Goal: Check status: Check status

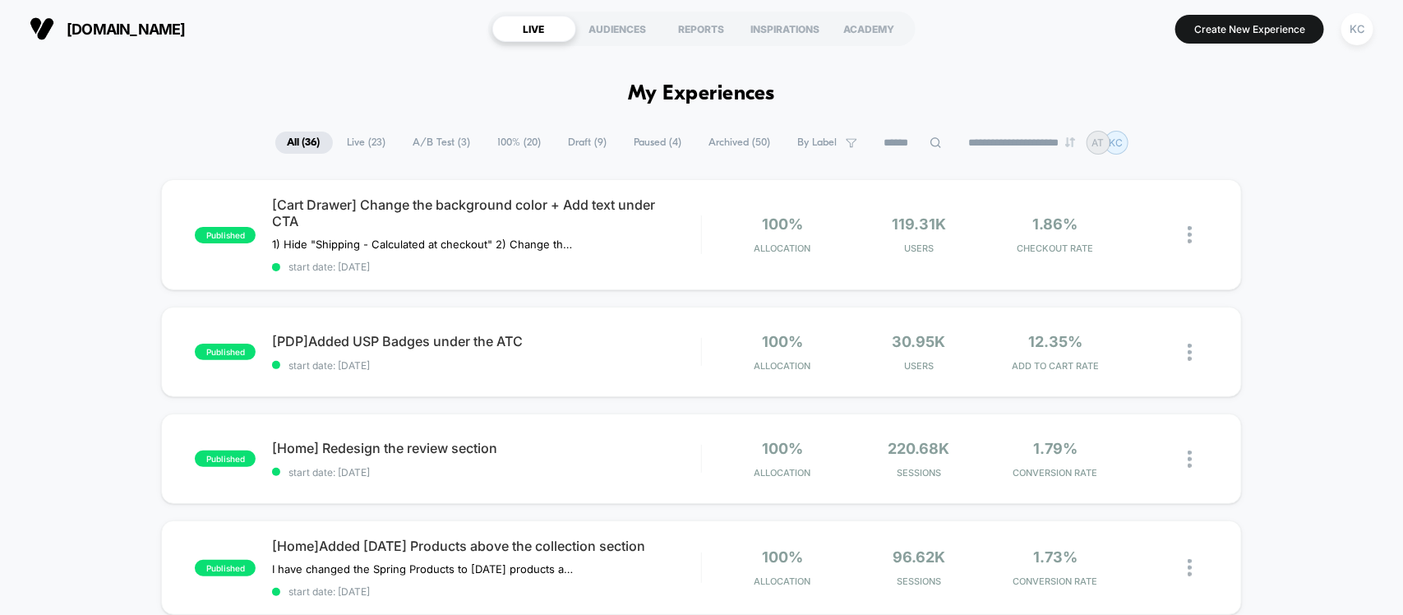
click at [408, 137] on span "A/B Test ( 3 )" at bounding box center [442, 143] width 82 height 22
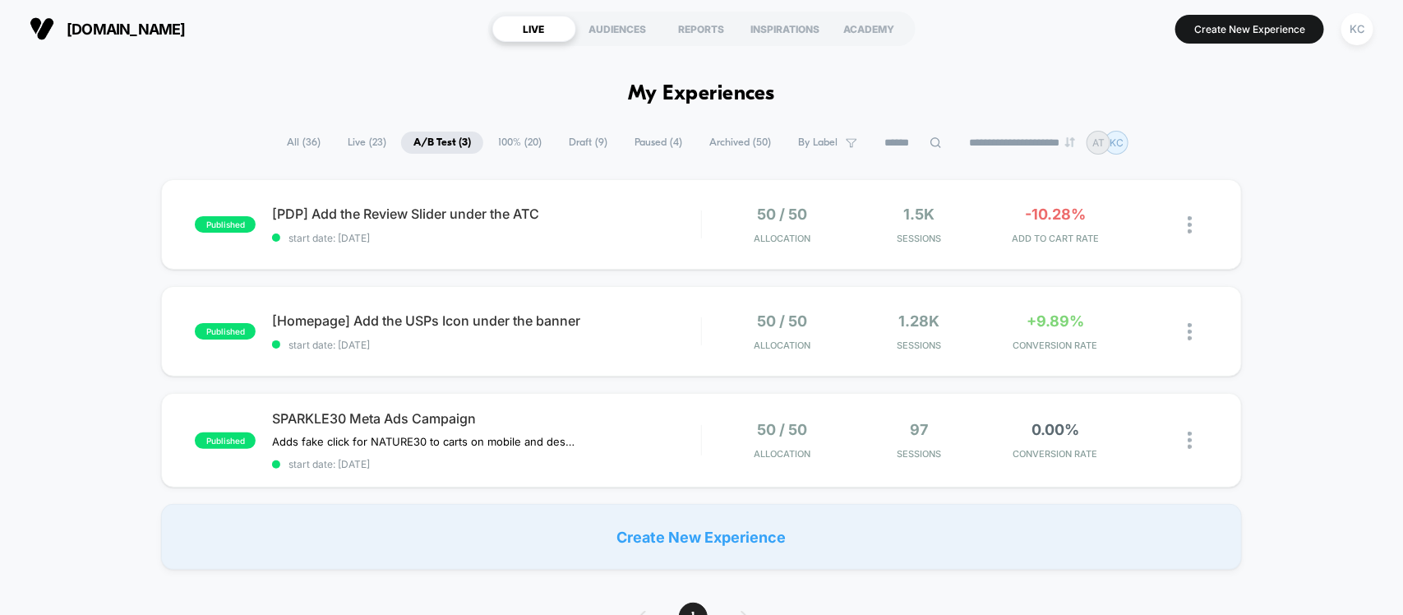
click at [132, 232] on div "published [PDP] Add the Review Slider under the ATC start date: [DATE] 50 / 50 …" at bounding box center [701, 374] width 1403 height 390
click at [307, 144] on span "All ( 36 )" at bounding box center [304, 143] width 58 height 22
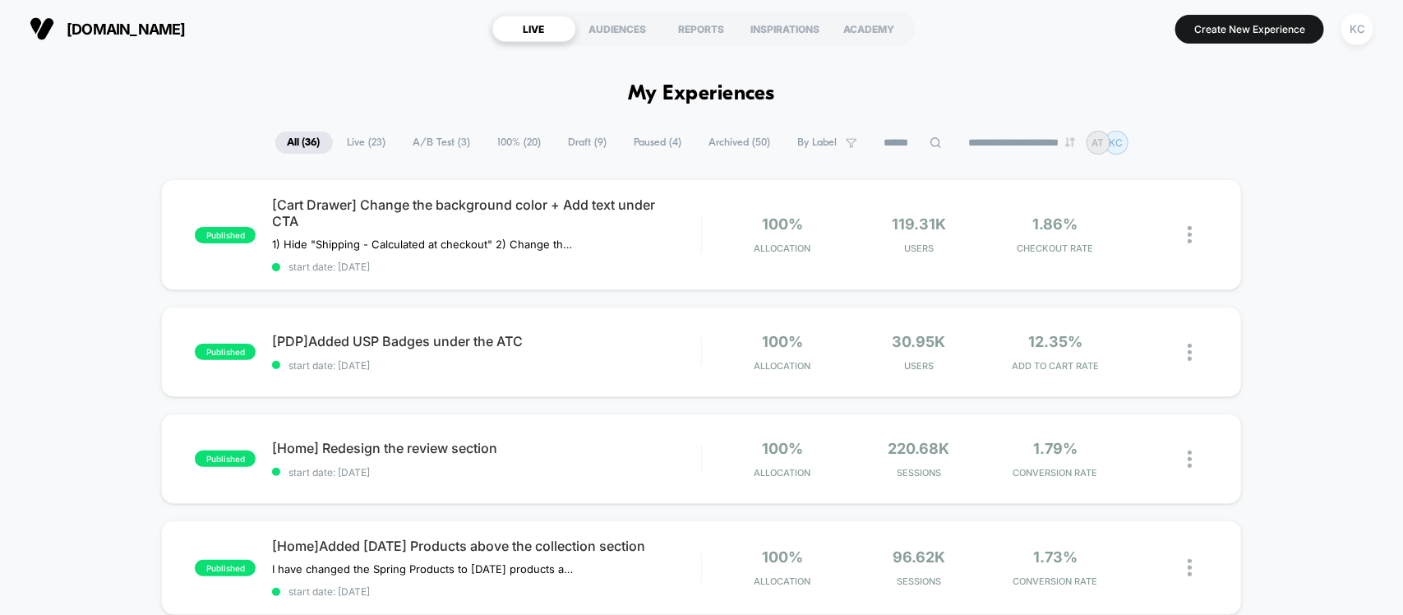
click at [347, 136] on span "Live ( 23 )" at bounding box center [366, 143] width 63 height 22
click at [421, 133] on span "A/B Test ( 3 )" at bounding box center [443, 143] width 82 height 22
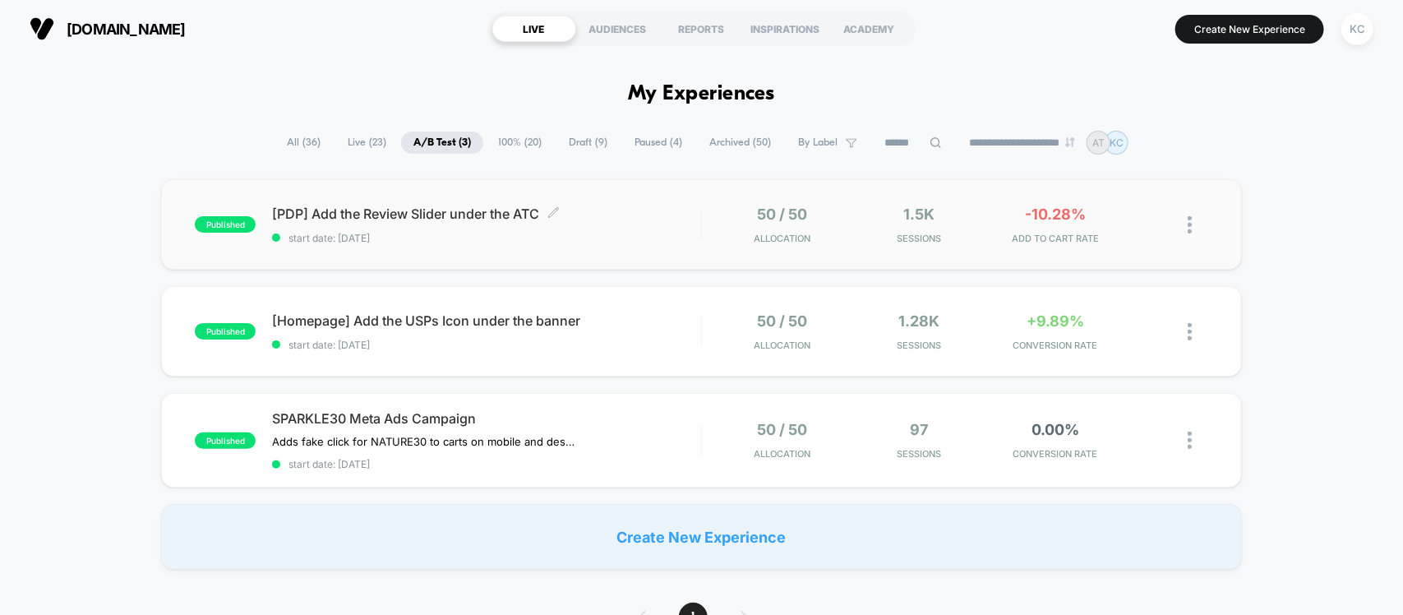
click at [396, 205] on span "[PDP] Add the Review Slider under the ATC Click to edit experience details" at bounding box center [486, 213] width 428 height 16
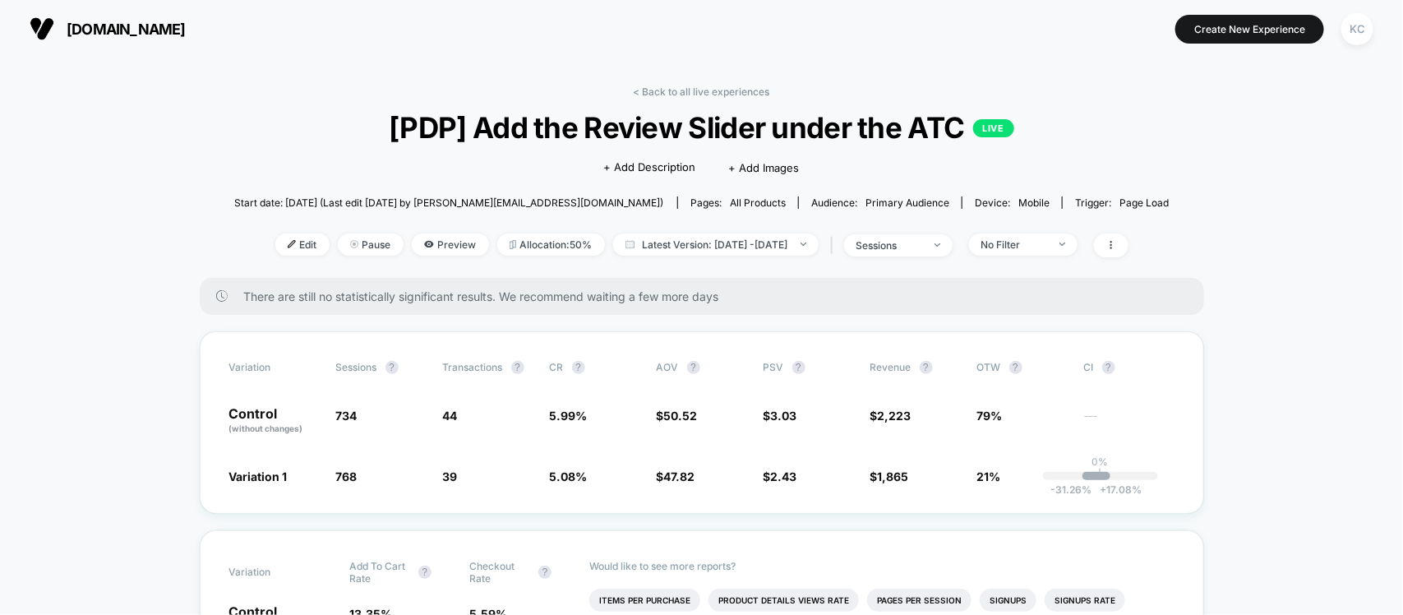
drag, startPoint x: 984, startPoint y: 125, endPoint x: 1028, endPoint y: 125, distance: 44.4
click at [1028, 125] on span "[PDP] Add the Review Slider under the ATC LIVE" at bounding box center [702, 127] width 842 height 35
click at [1030, 125] on span "[PDP] Add the Review Slider under the ATC LIVE" at bounding box center [702, 127] width 842 height 35
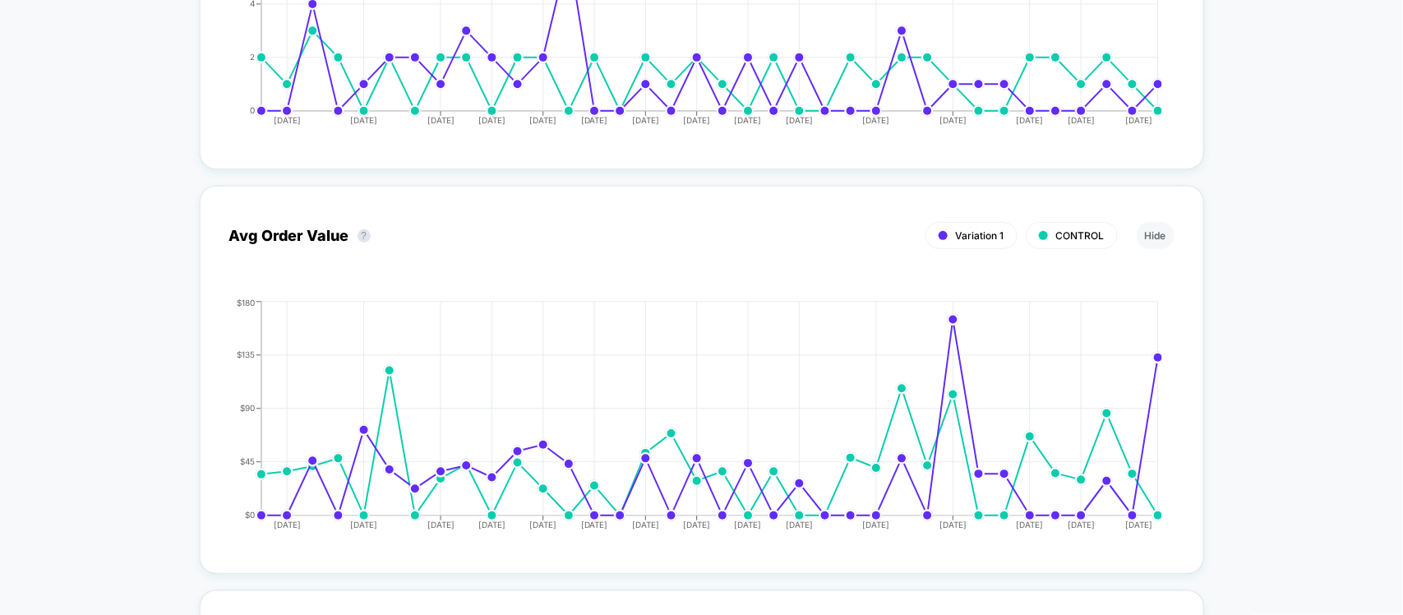
scroll to position [2694, 0]
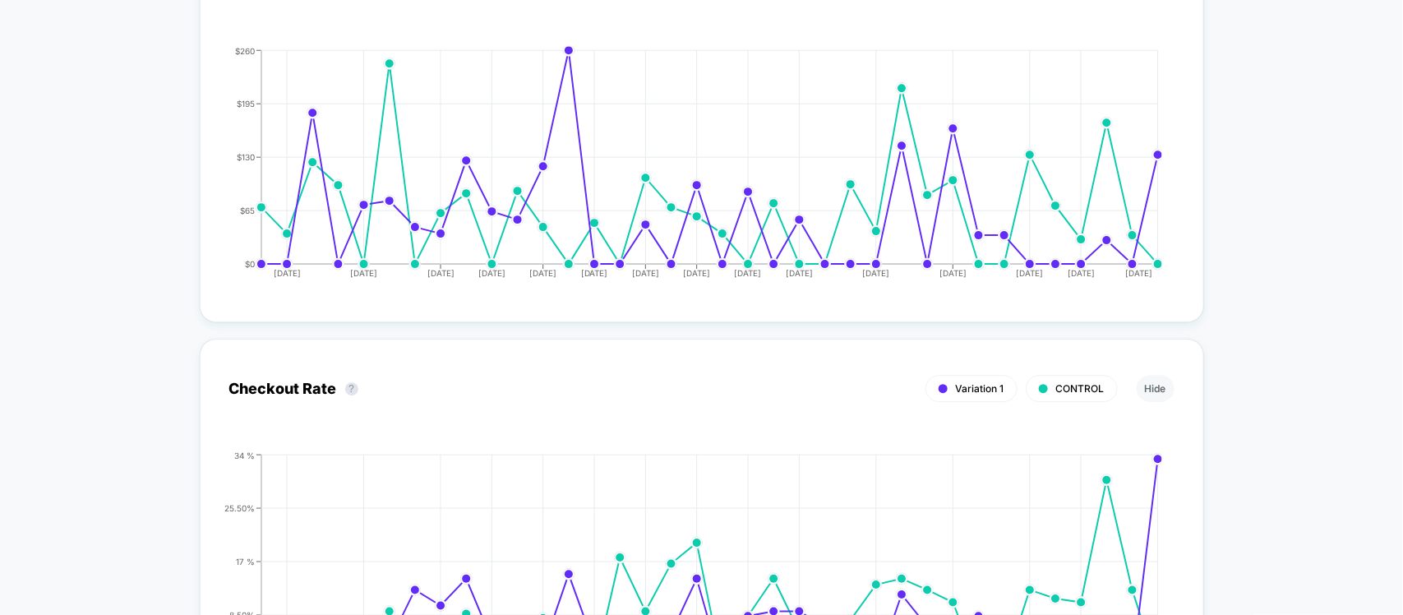
scroll to position [1872, 0]
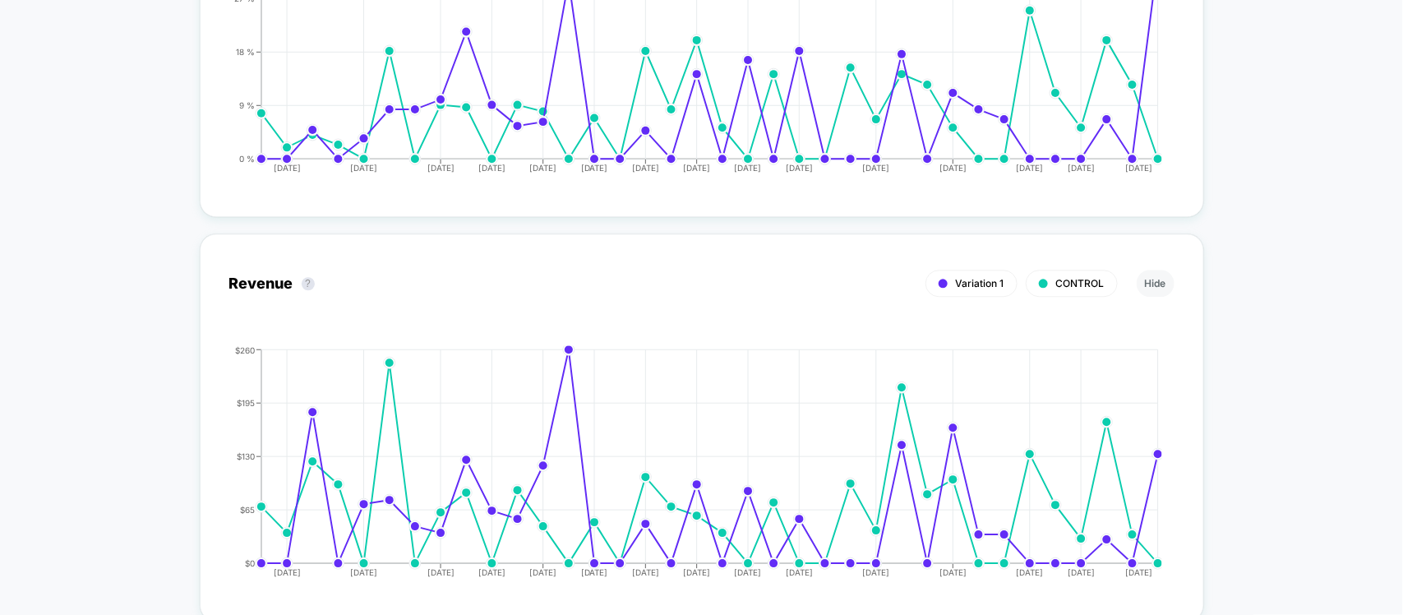
scroll to position [1666, 0]
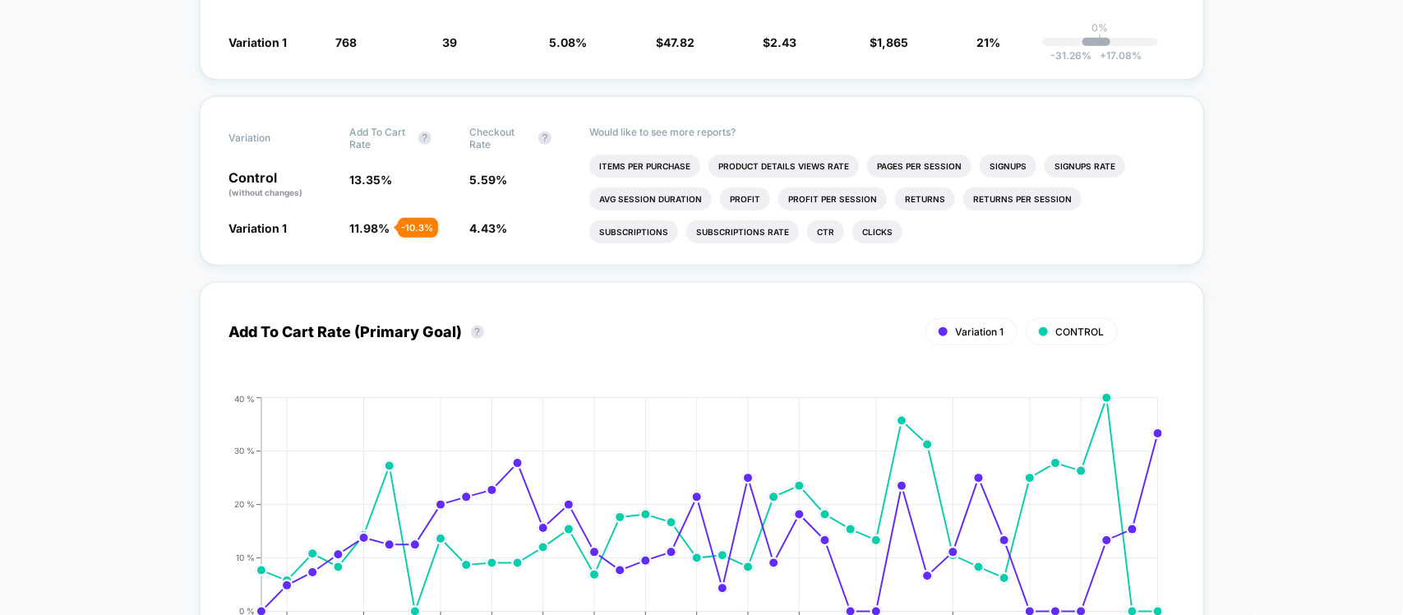
scroll to position [433, 0]
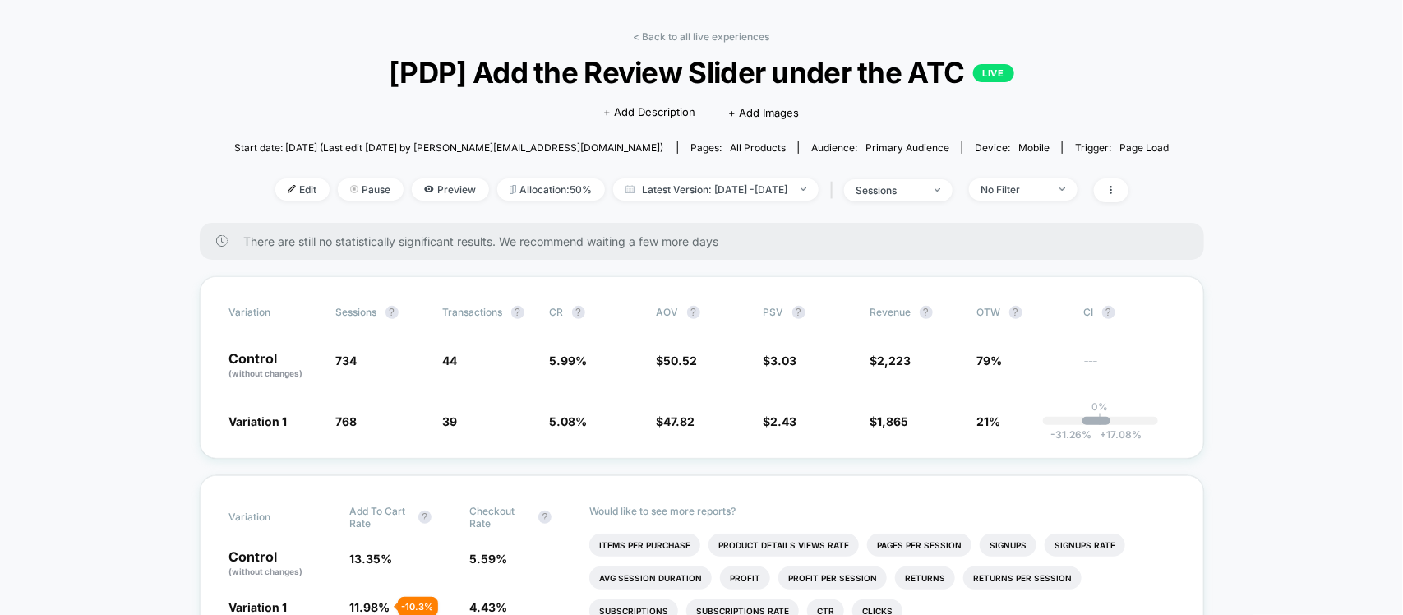
scroll to position [0, 0]
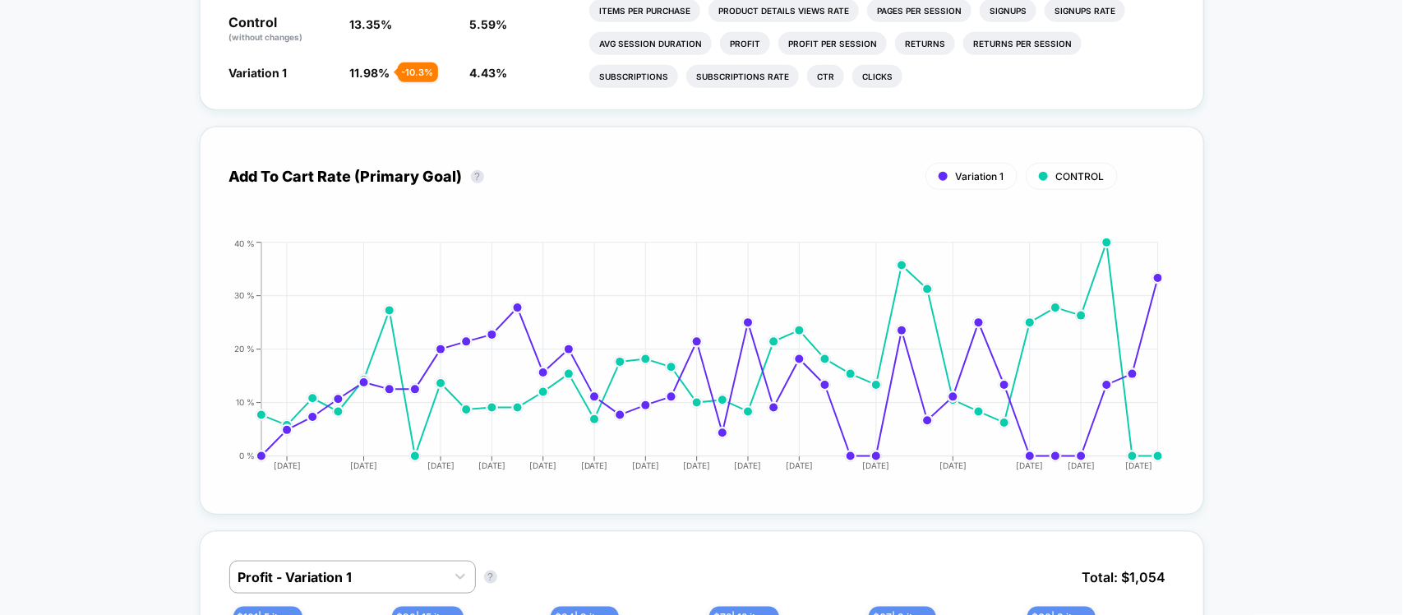
scroll to position [719, 0]
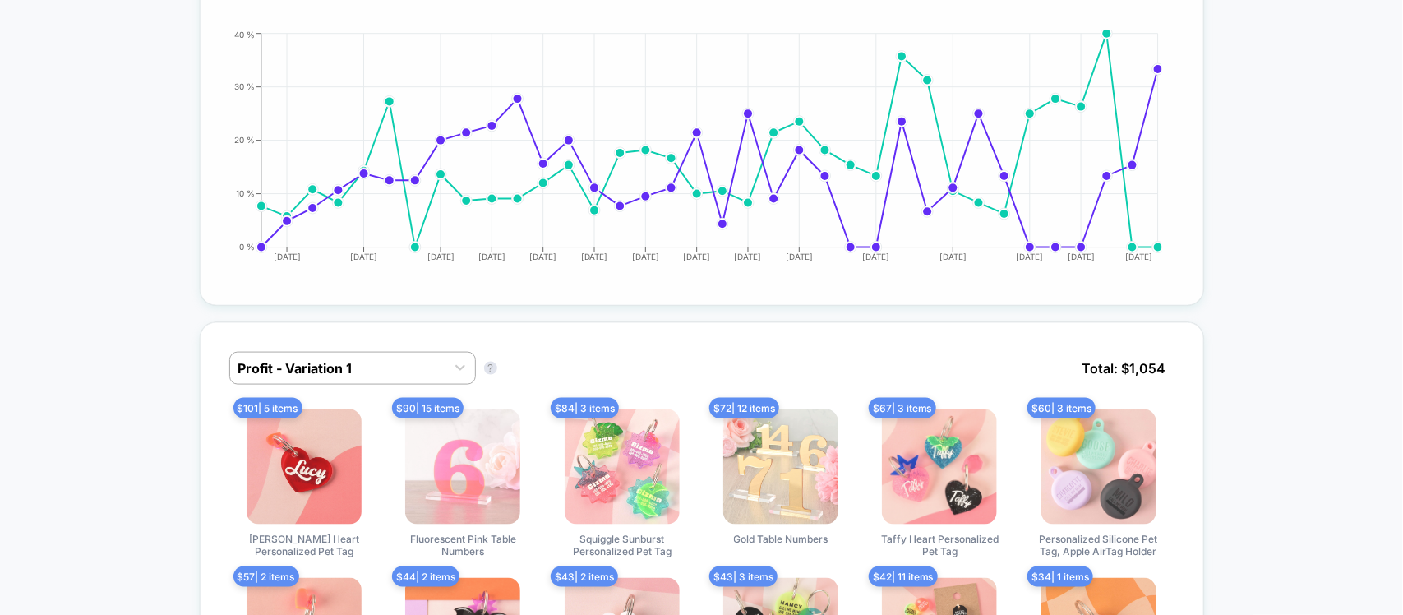
scroll to position [822, 0]
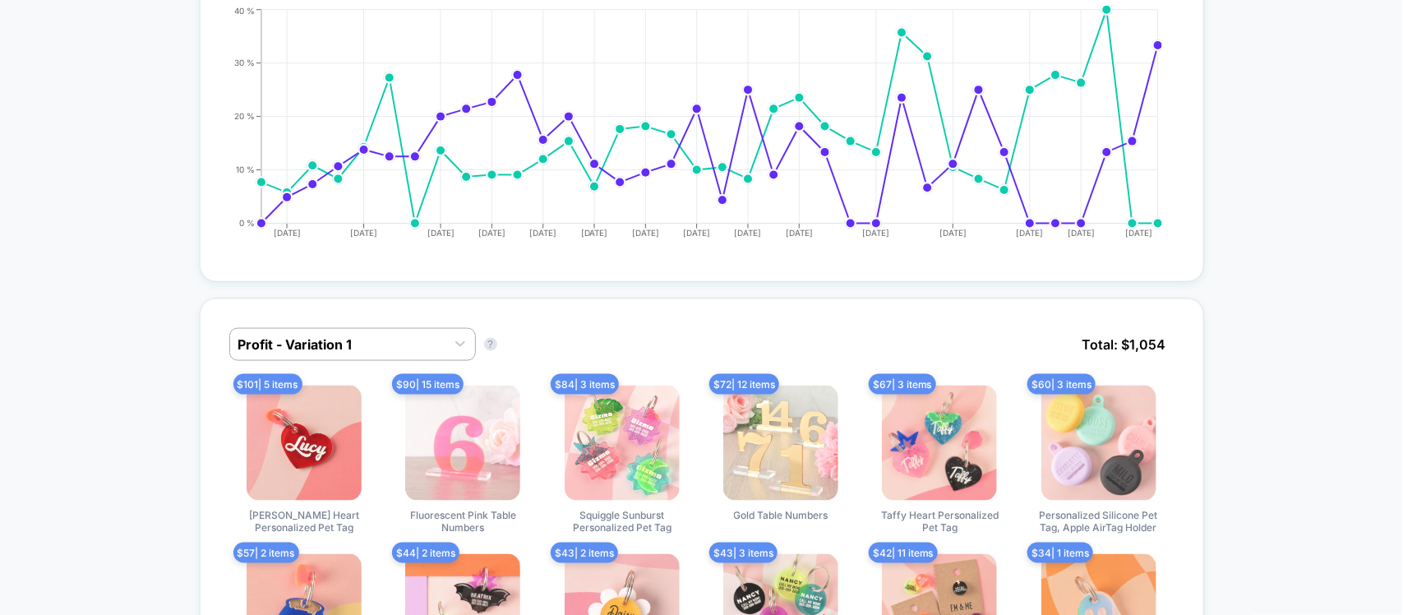
drag, startPoint x: 0, startPoint y: 199, endPoint x: 35, endPoint y: 199, distance: 35.3
click at [460, 117] on icon "[DATE] [DATE] [DATE] [DATE] [DATE] [DATE] [DATE] [DATE] [DATE] [DATE] [DATE] [D…" at bounding box center [685, 129] width 954 height 247
click at [629, 83] on icon "[DATE] [DATE] [DATE] [DATE] [DATE] [DATE] [DATE] [DATE] [DATE] [DATE] [DATE] [D…" at bounding box center [685, 129] width 954 height 247
drag, startPoint x: 787, startPoint y: 62, endPoint x: 970, endPoint y: 59, distance: 182.5
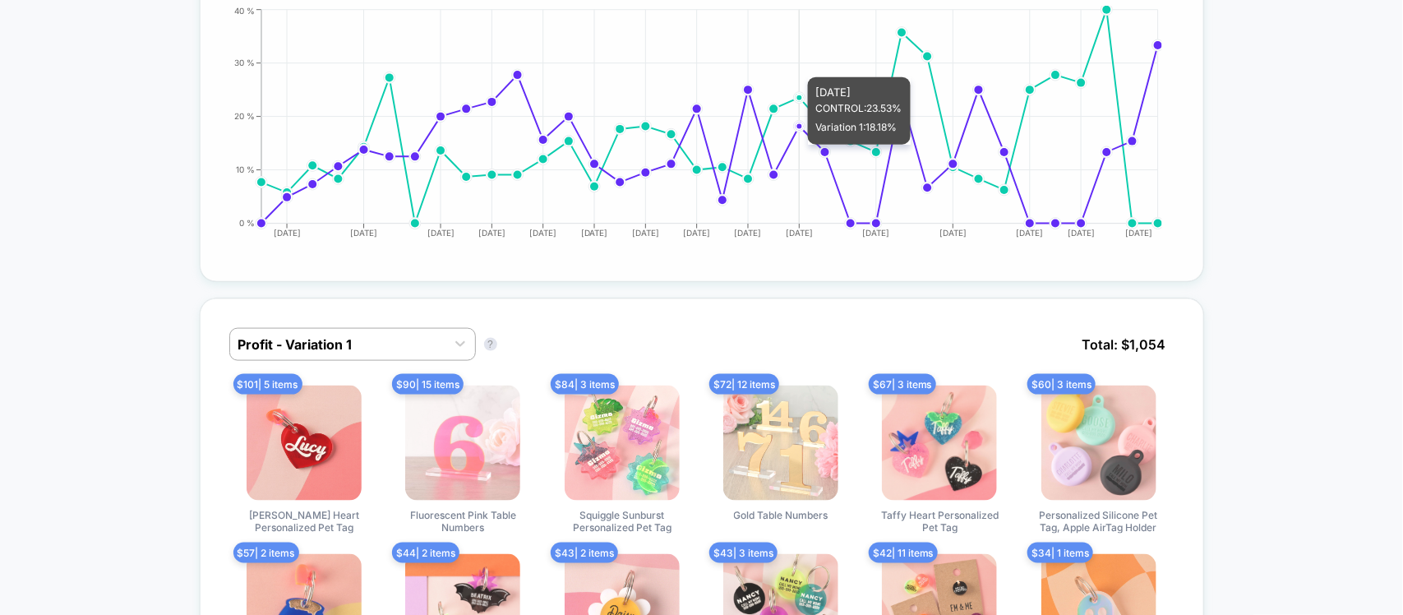
click at [790, 62] on icon "[DATE] [DATE] [DATE] [DATE] [DATE] [DATE] [DATE] [DATE] [DATE] [DATE] [DATE] [D…" at bounding box center [685, 129] width 954 height 247
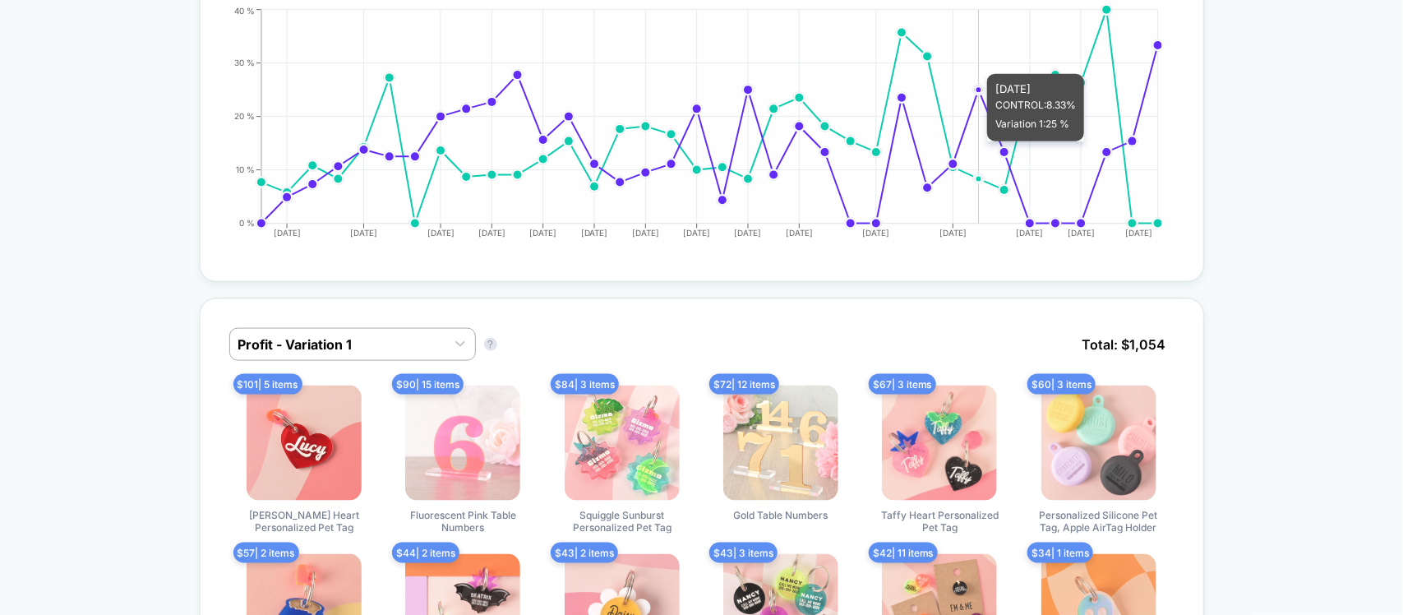
click at [981, 58] on icon "[DATE] [DATE] [DATE] [DATE] [DATE] [DATE] [DATE] [DATE] [DATE] [DATE] [DATE] [D…" at bounding box center [685, 129] width 954 height 247
click at [1112, 90] on icon "[DATE] [DATE] [DATE] [DATE] [DATE] [DATE] [DATE] [DATE] [DATE] [DATE] [DATE] [D…" at bounding box center [685, 129] width 954 height 247
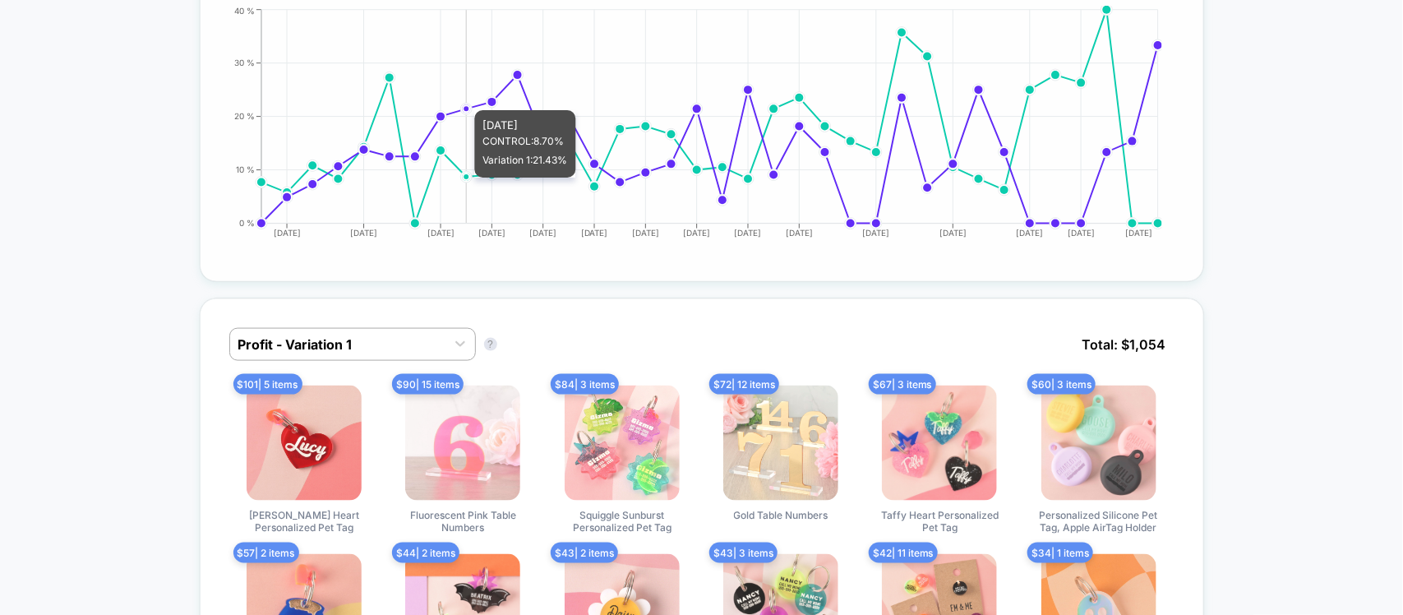
click at [469, 178] on icon "[DATE] [DATE] [DATE] [DATE] [DATE] [DATE] [DATE] [DATE] [DATE] [DATE] [DATE] [D…" at bounding box center [685, 129] width 954 height 247
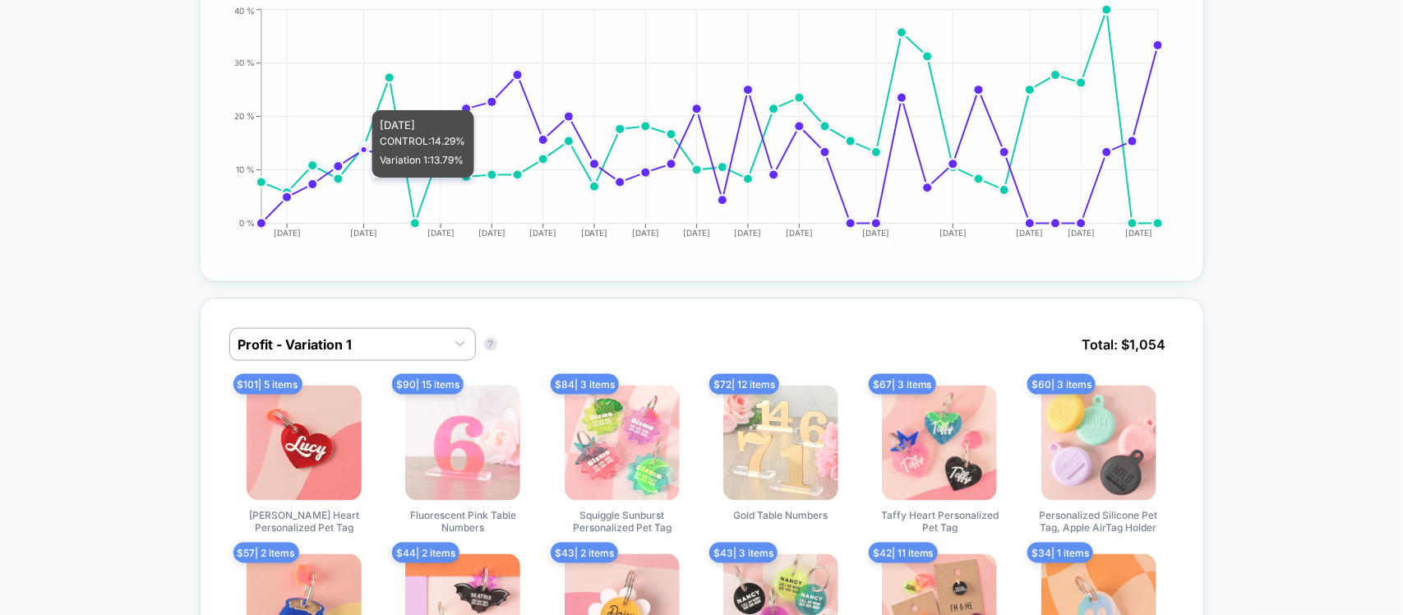
click at [358, 178] on icon "[DATE] [DATE] [DATE] [DATE] [DATE] [DATE] [DATE] [DATE] [DATE] [DATE] [DATE] [D…" at bounding box center [685, 129] width 954 height 247
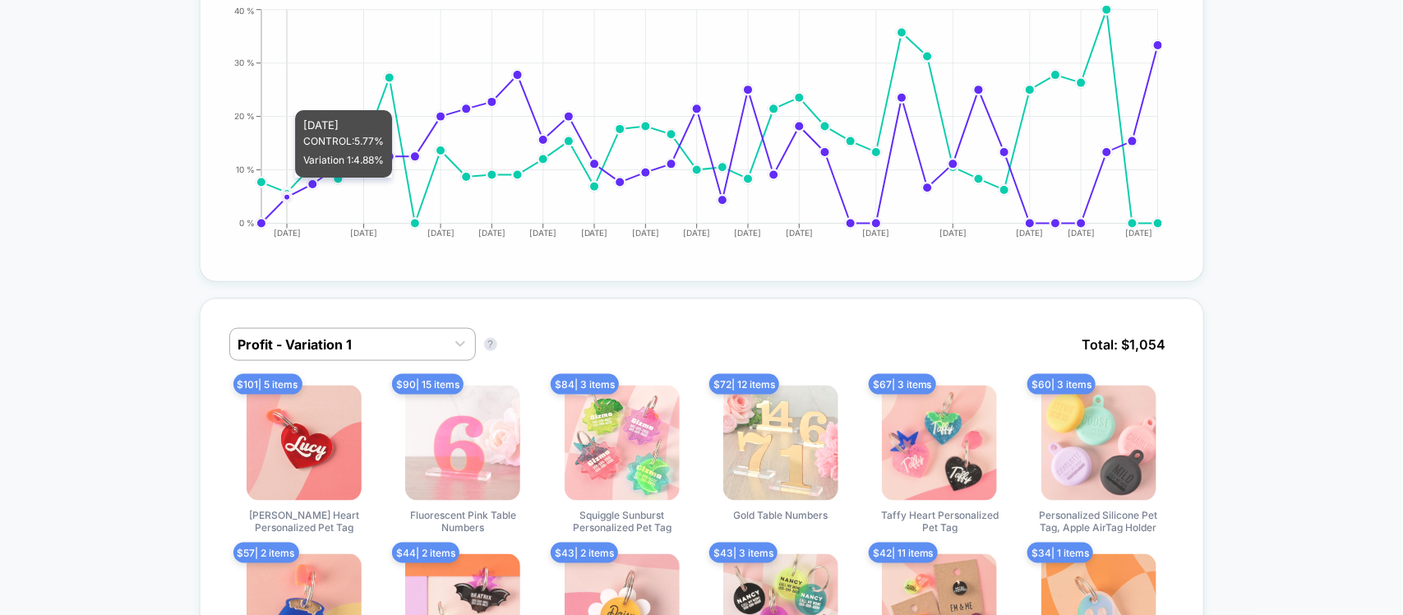
click at [289, 178] on icon "[DATE] [DATE] [DATE] [DATE] [DATE] [DATE] [DATE] [DATE] [DATE] [DATE] [DATE] [D…" at bounding box center [685, 129] width 954 height 247
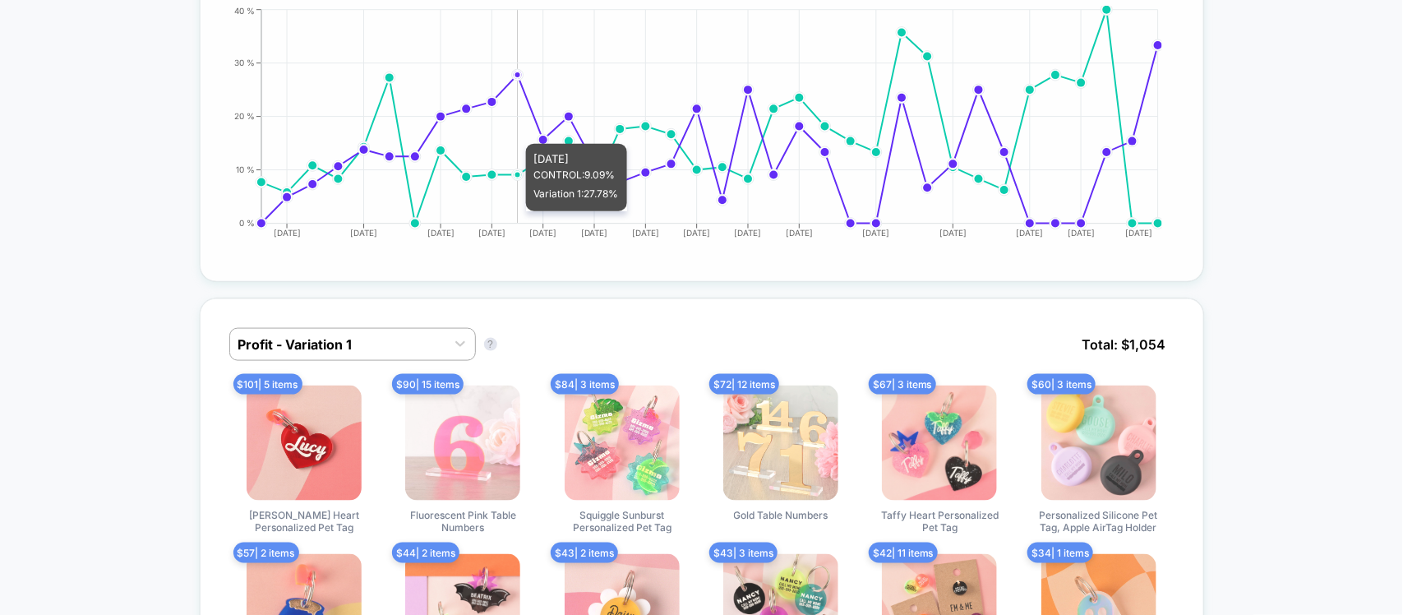
drag, startPoint x: 524, startPoint y: 129, endPoint x: 556, endPoint y: 124, distance: 32.4
click at [526, 129] on icon "[DATE] [DATE] [DATE] [DATE] [DATE] [DATE] [DATE] [DATE] [DATE] [DATE] [DATE] [D…" at bounding box center [685, 129] width 954 height 247
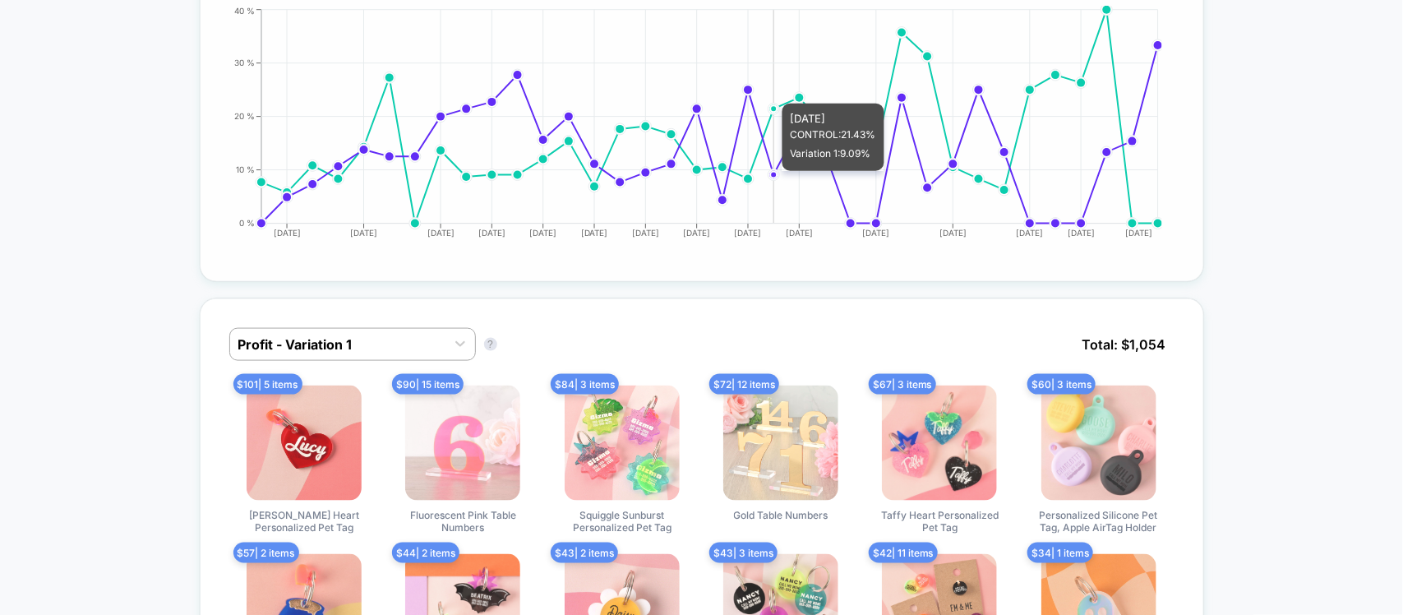
click at [778, 89] on icon "[DATE] [DATE] [DATE] [DATE] [DATE] [DATE] [DATE] [DATE] [DATE] [DATE] [DATE] [D…" at bounding box center [685, 129] width 954 height 247
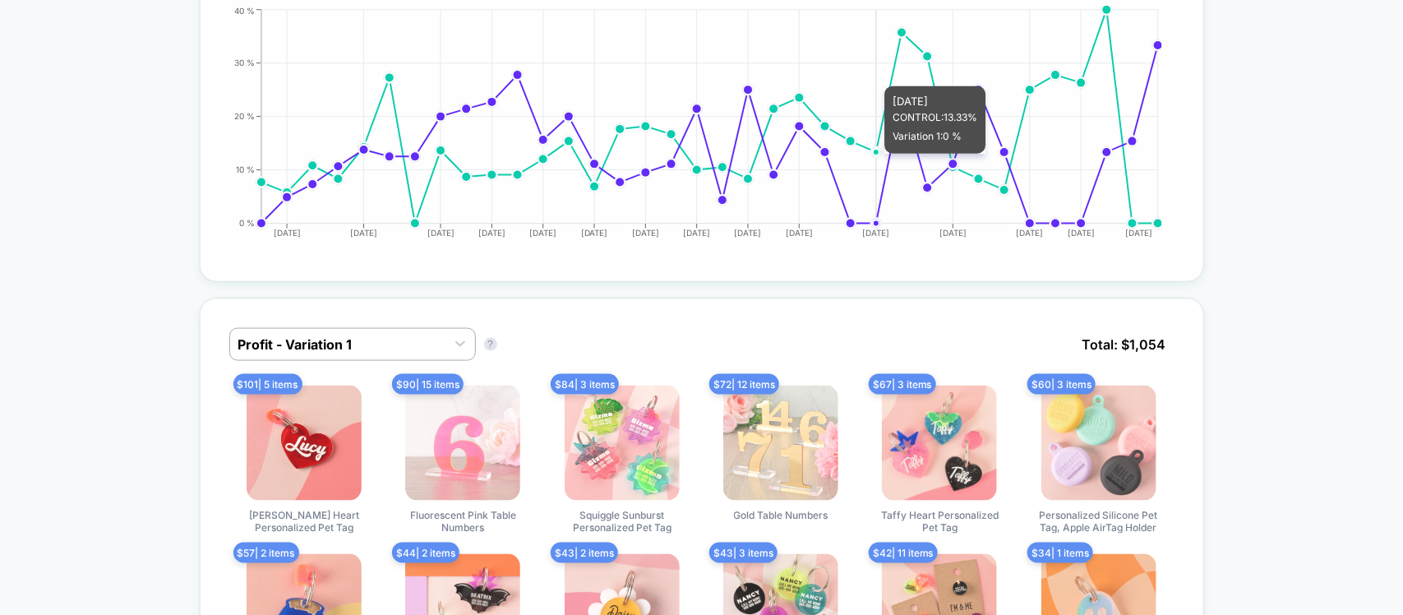
click at [872, 72] on icon "[DATE] [DATE] [DATE] [DATE] [DATE] [DATE] [DATE] [DATE] [DATE] [DATE] [DATE] [D…" at bounding box center [685, 129] width 954 height 247
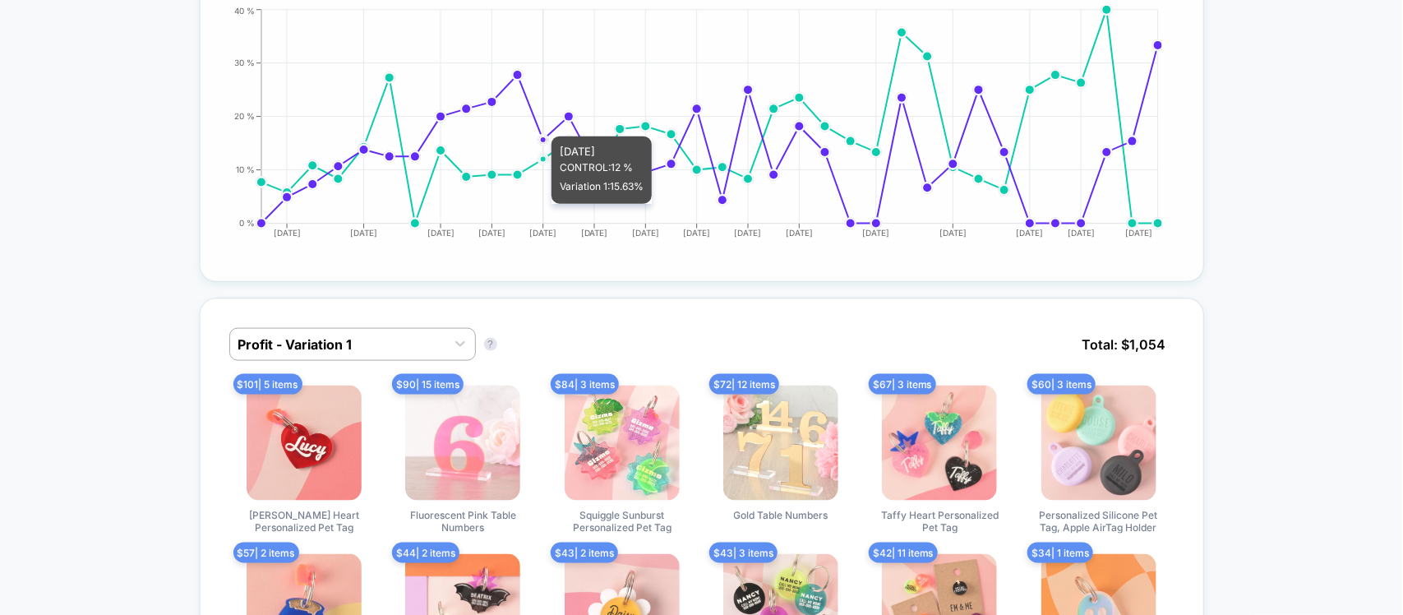
drag, startPoint x: 544, startPoint y: 122, endPoint x: 515, endPoint y: 133, distance: 31.0
click at [540, 123] on icon "[DATE] [DATE] [DATE] [DATE] [DATE] [DATE] [DATE] [DATE] [DATE] [DATE] [DATE] [D…" at bounding box center [685, 129] width 954 height 247
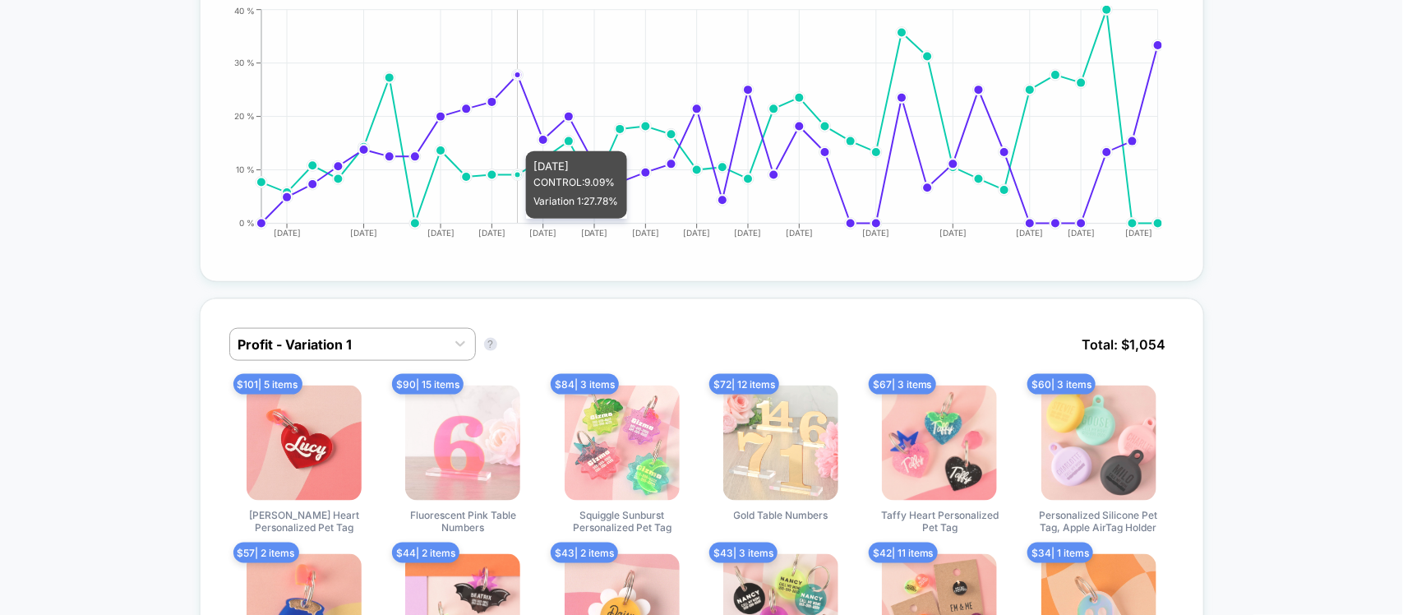
click at [507, 136] on icon "[DATE] [DATE] [DATE] [DATE] [DATE] [DATE] [DATE] [DATE] [DATE] [DATE] [DATE] [D…" at bounding box center [685, 129] width 954 height 247
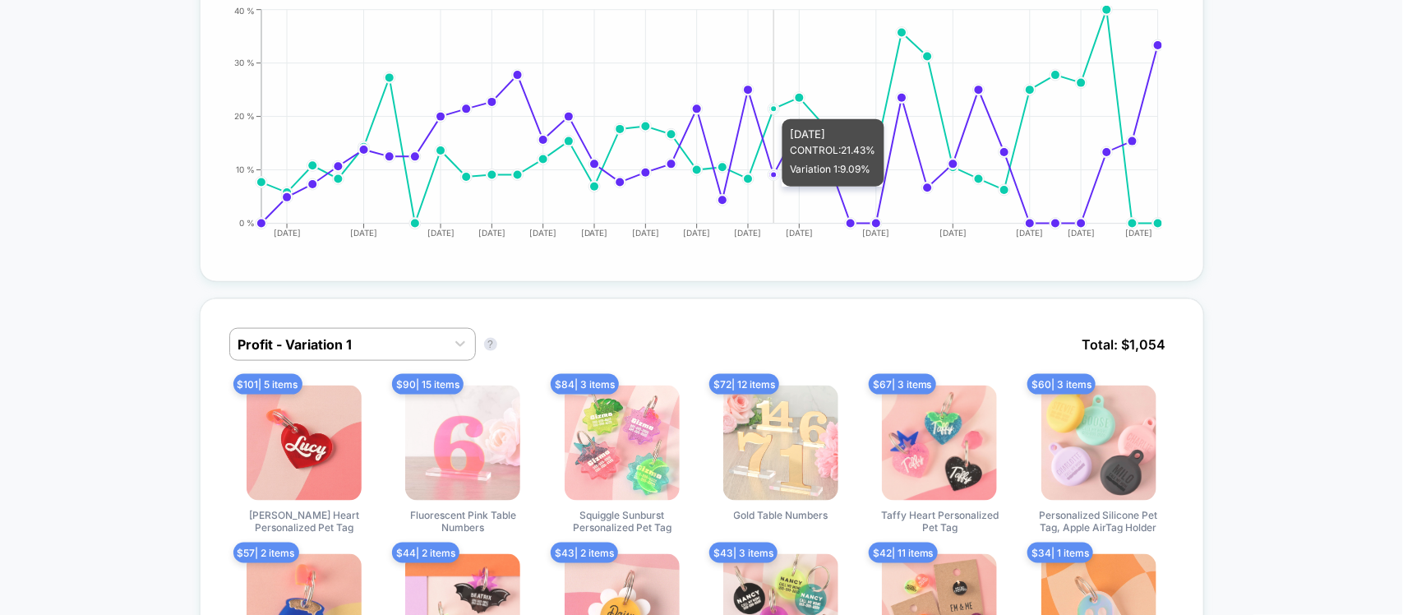
click at [767, 104] on icon "[DATE] [DATE] [DATE] [DATE] [DATE] [DATE] [DATE] [DATE] [DATE] [DATE] [DATE] [D…" at bounding box center [685, 129] width 954 height 247
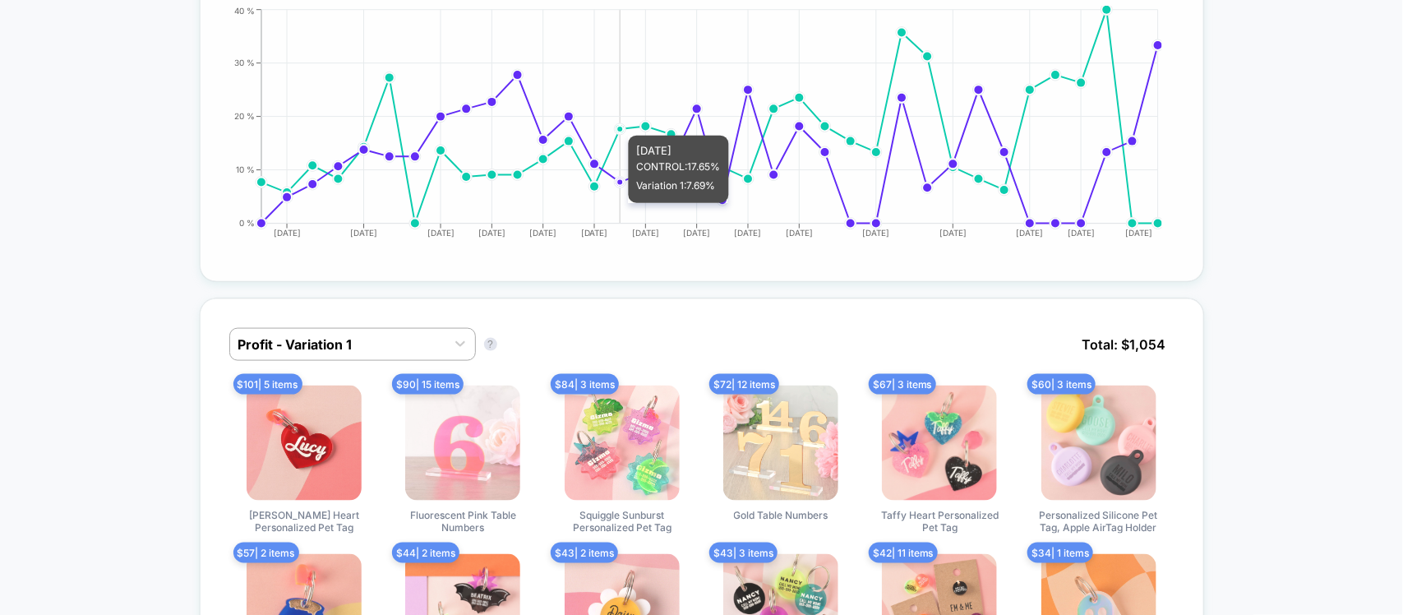
click at [618, 126] on circle at bounding box center [619, 129] width 7 height 7
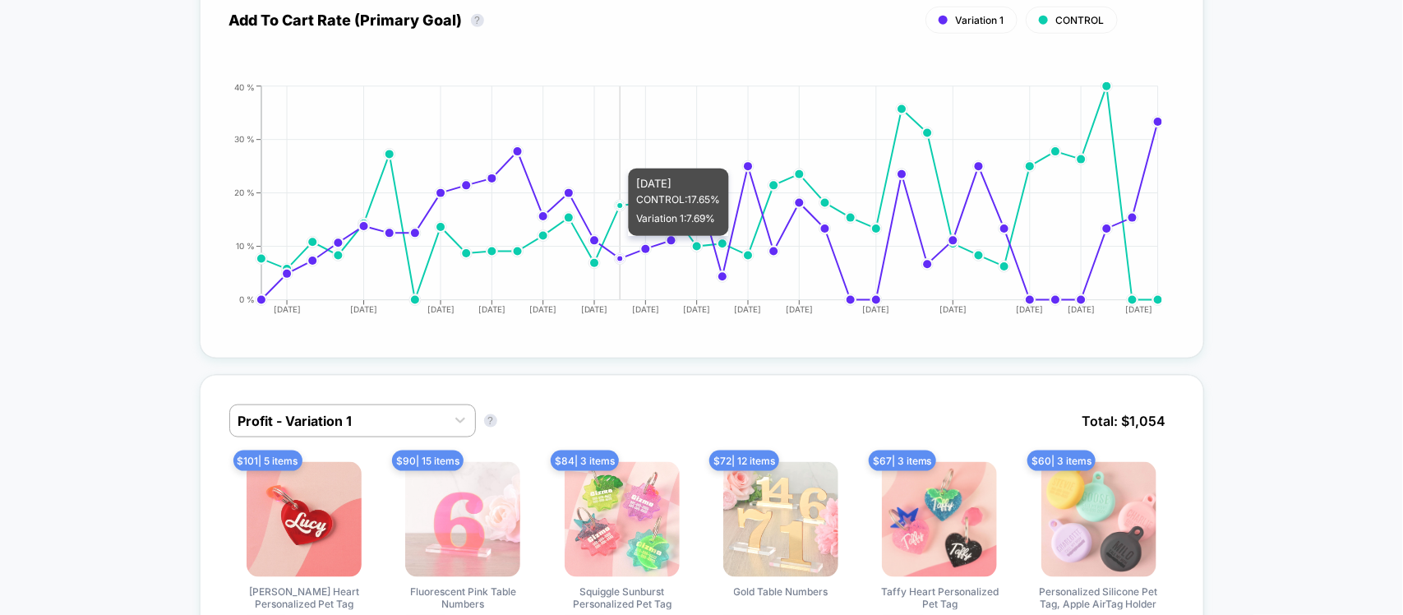
scroll to position [719, 0]
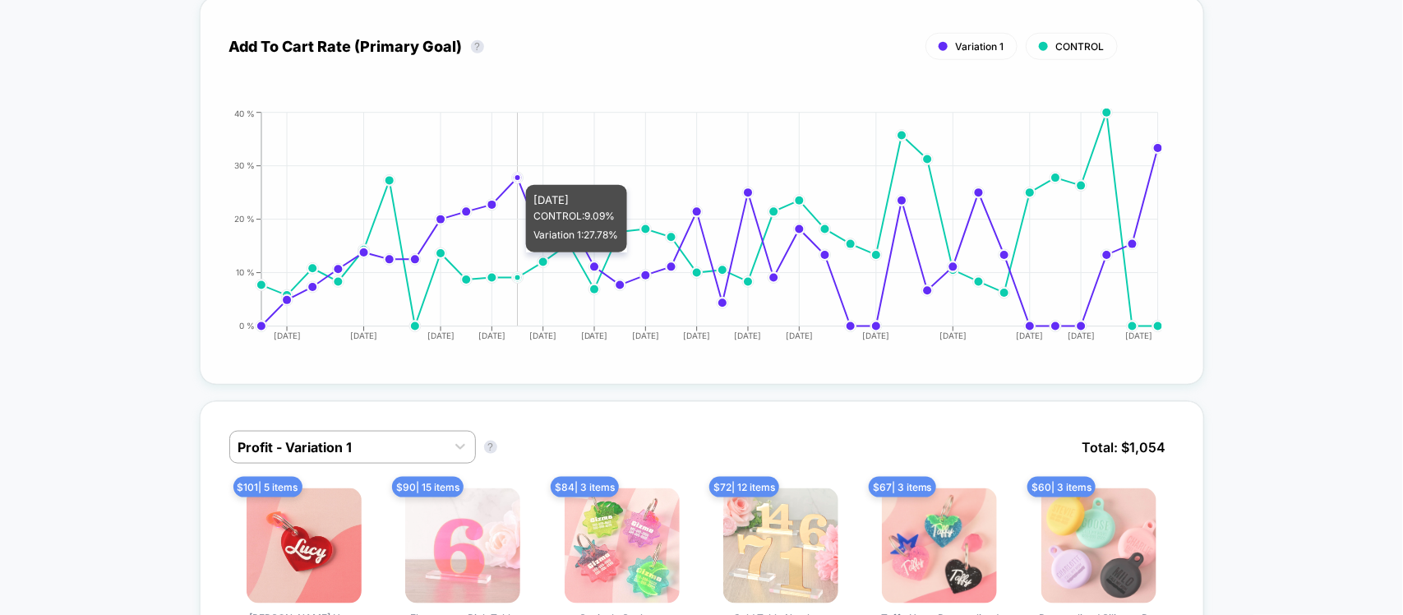
click at [515, 174] on circle at bounding box center [518, 177] width 7 height 7
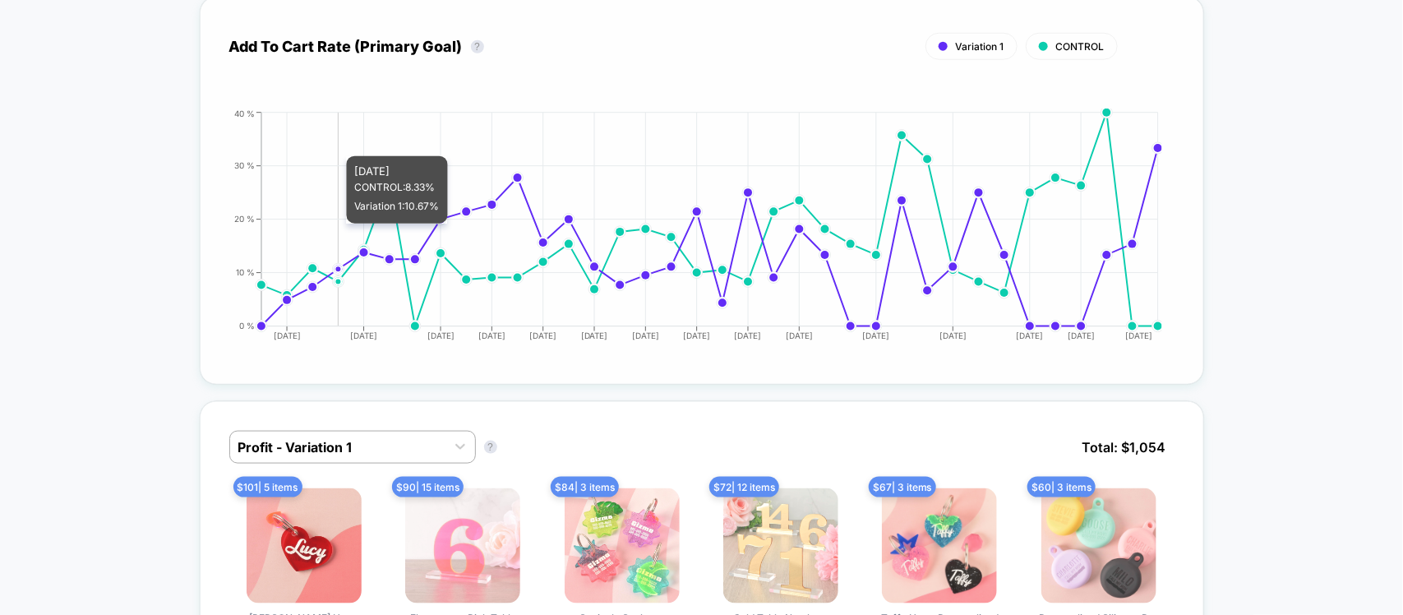
click at [350, 141] on icon "[DATE] [DATE] [DATE] [DATE] [DATE] [DATE] [DATE] [DATE] [DATE] [DATE] [DATE] [D…" at bounding box center [685, 231] width 954 height 247
click at [759, 87] on div "Add To Cart Rate (Primary Goal) ? Variation 1 CONTROL Hide [DATE] [DATE] [DATE]…" at bounding box center [701, 190] width 945 height 329
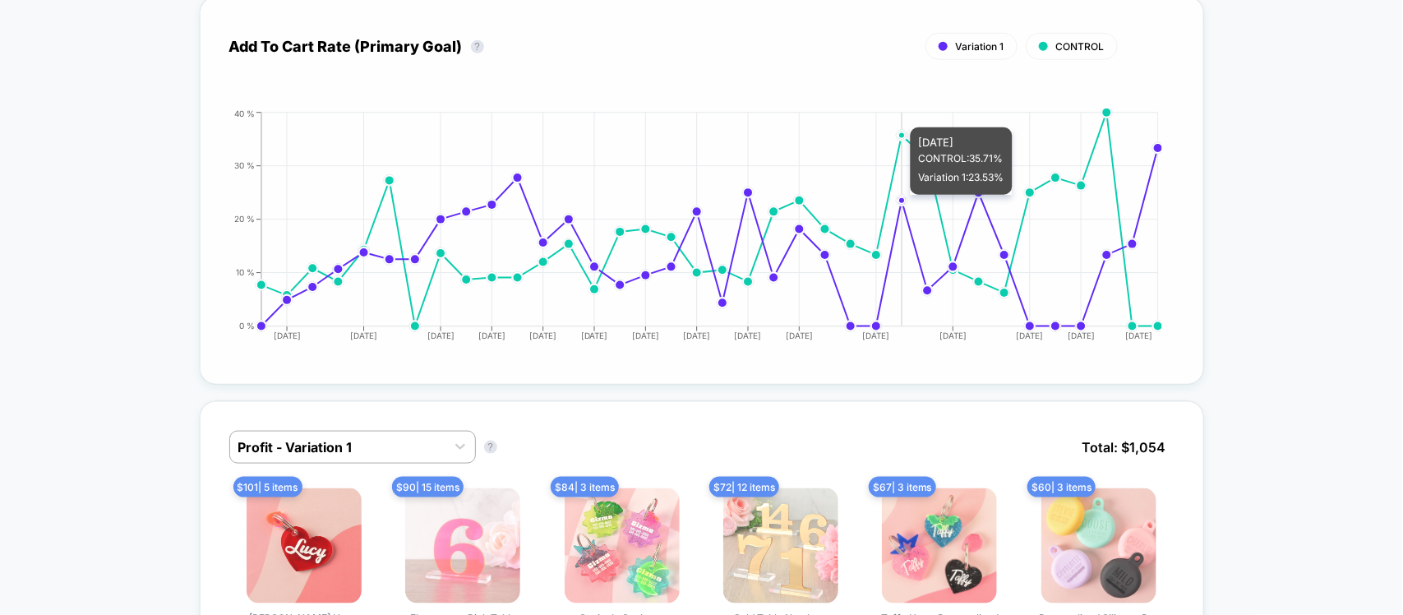
click at [978, 113] on line at bounding box center [709, 113] width 897 height 0
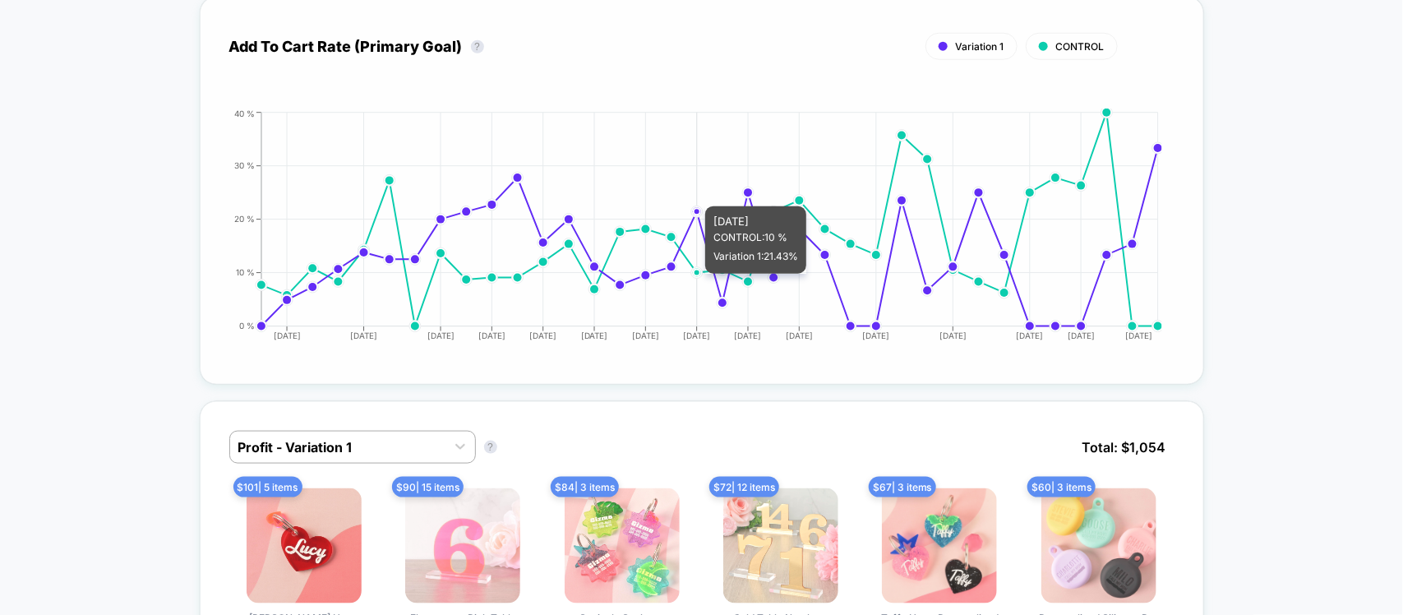
drag, startPoint x: 695, startPoint y: 192, endPoint x: 647, endPoint y: 208, distance: 51.2
click at [693, 193] on icon "[DATE] [DATE] [DATE] [DATE] [DATE] [DATE] [DATE] [DATE] [DATE] [DATE] [DATE] [D…" at bounding box center [685, 231] width 954 height 247
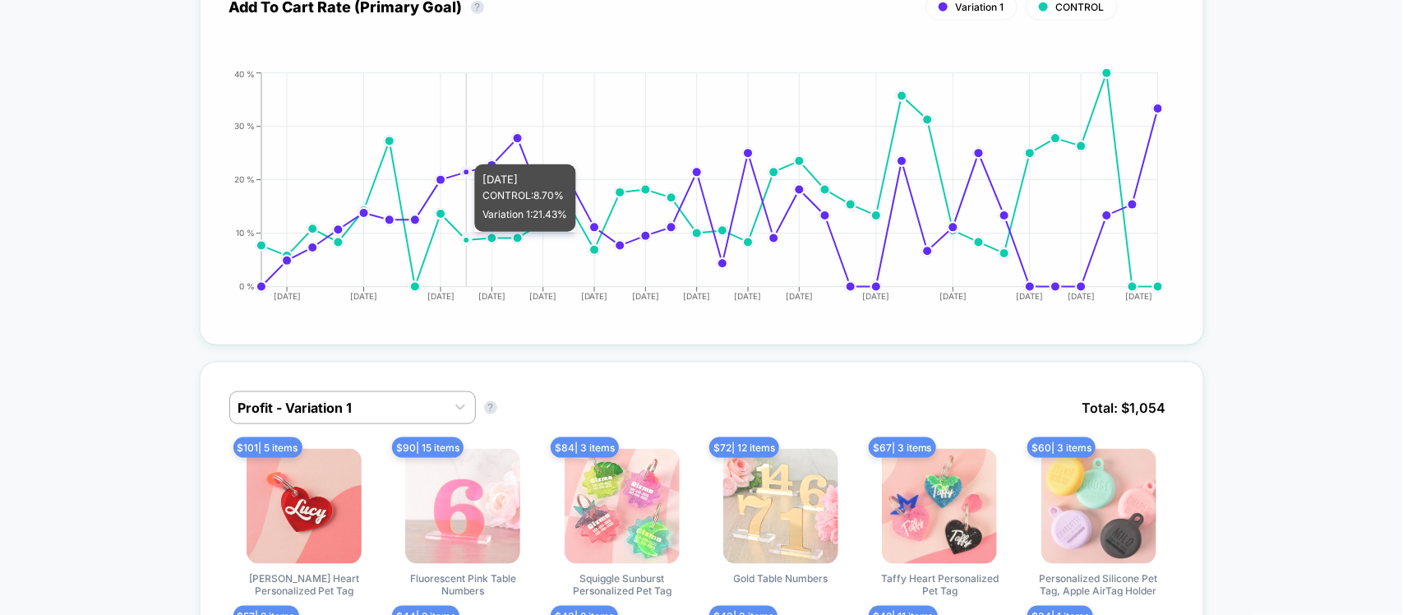
scroll to position [822, 0]
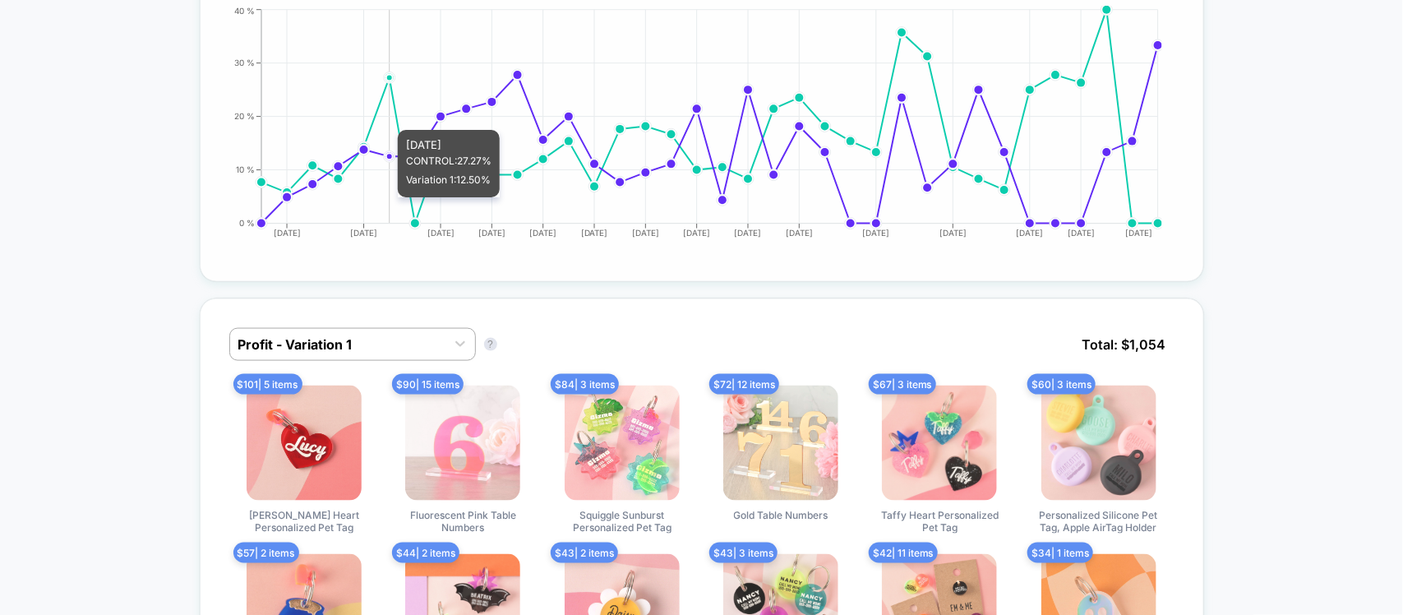
click at [382, 197] on icon "[DATE] [DATE] [DATE] [DATE] [DATE] [DATE] [DATE] [DATE] [DATE] [DATE] [DATE] [D…" at bounding box center [685, 129] width 954 height 247
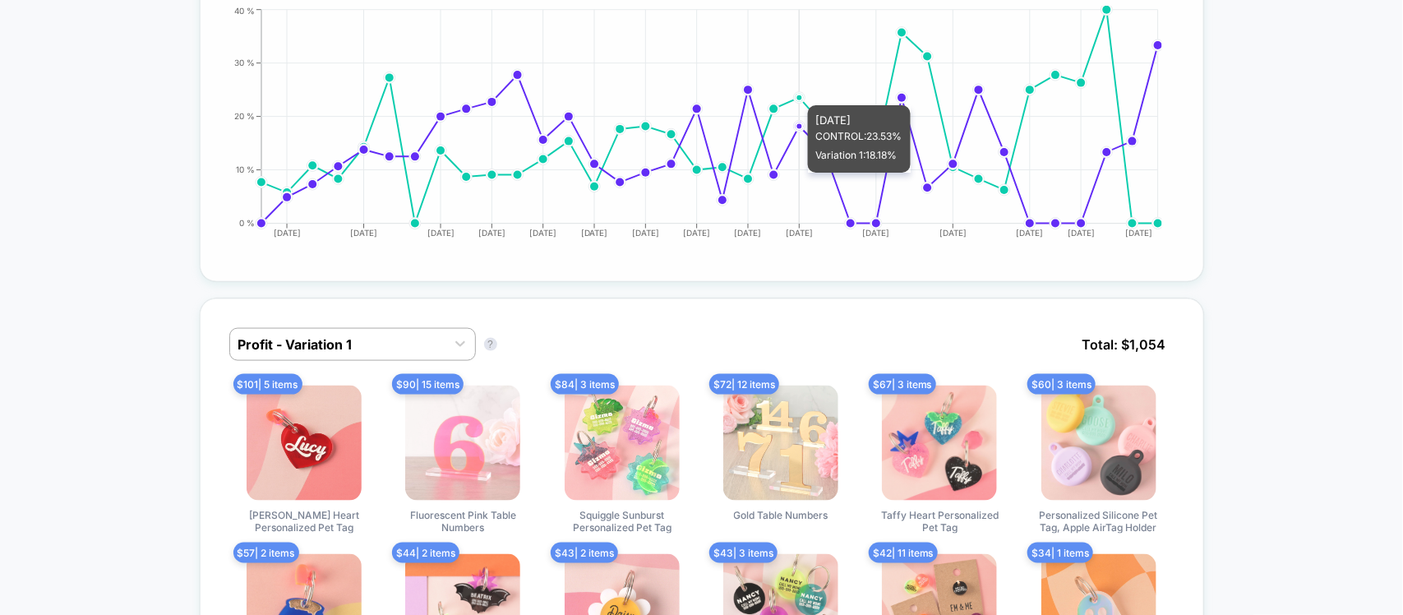
click at [800, 173] on icon "[DATE] [DATE] [DATE] [DATE] [DATE] [DATE] [DATE] [DATE] [DATE] [DATE] [DATE] [D…" at bounding box center [685, 129] width 954 height 247
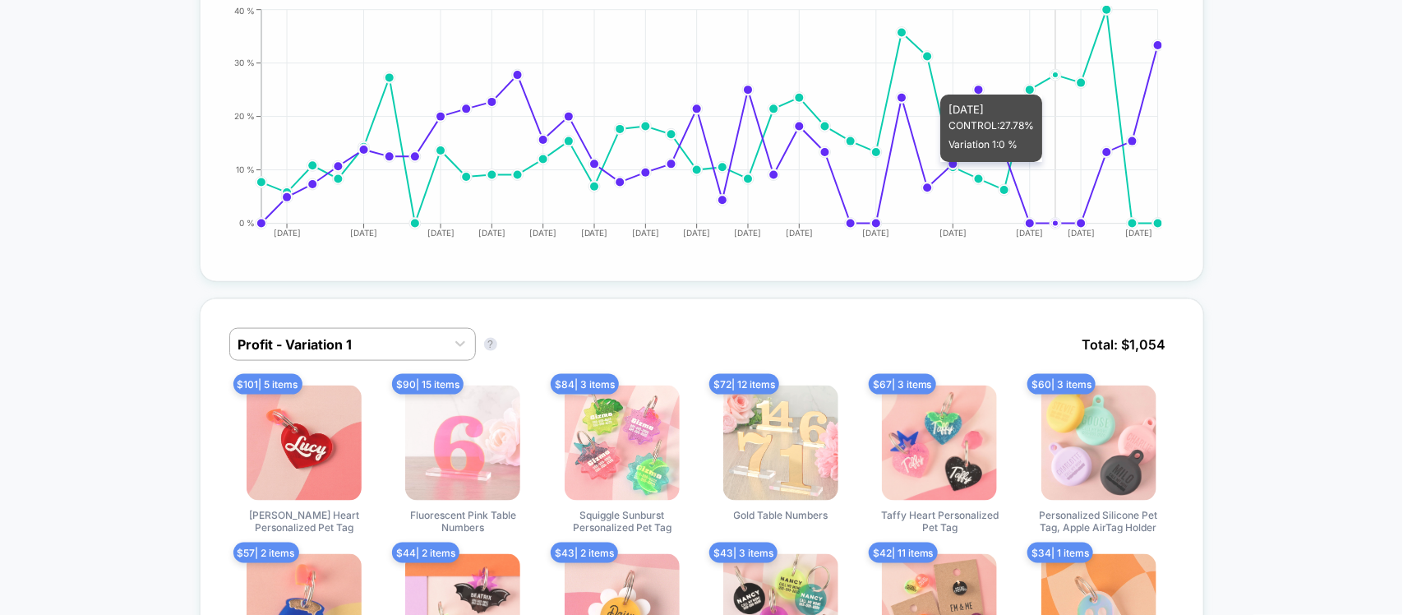
drag, startPoint x: 1053, startPoint y: 162, endPoint x: 1066, endPoint y: 162, distance: 13.2
click at [1058, 162] on icon "[DATE] [DATE] [DATE] [DATE] [DATE] [DATE] [DATE] [DATE] [DATE] [DATE] [DATE] [D…" at bounding box center [685, 129] width 954 height 247
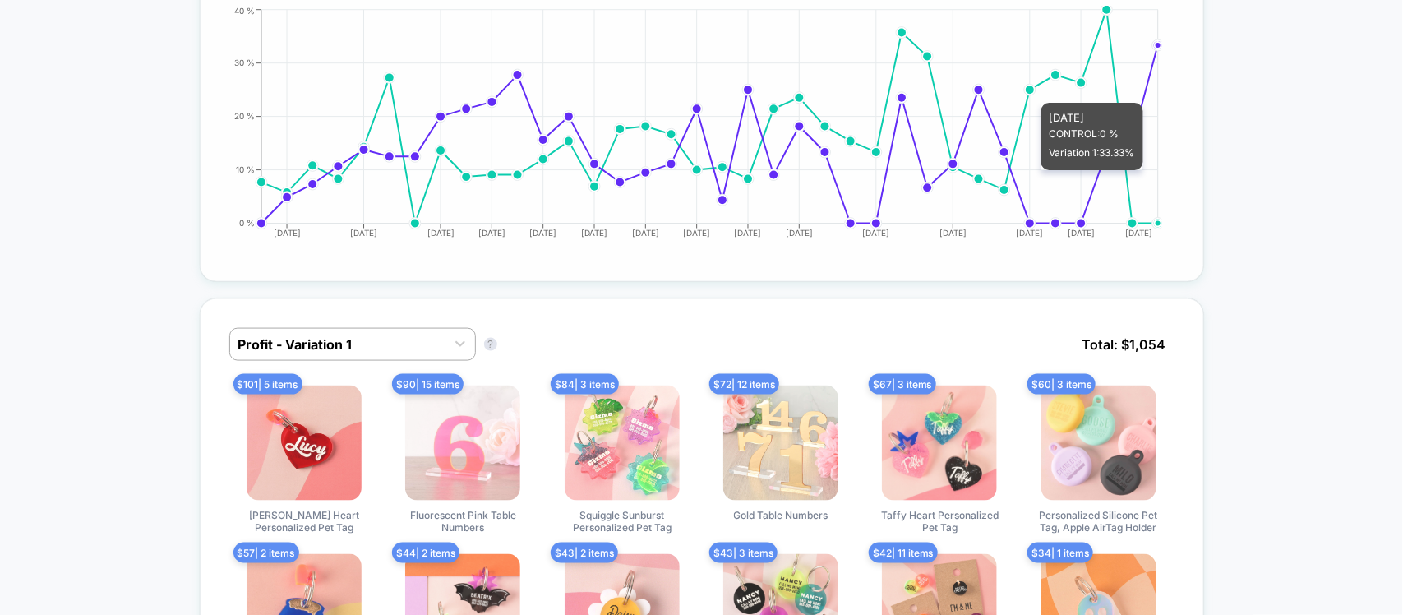
scroll to position [719, 0]
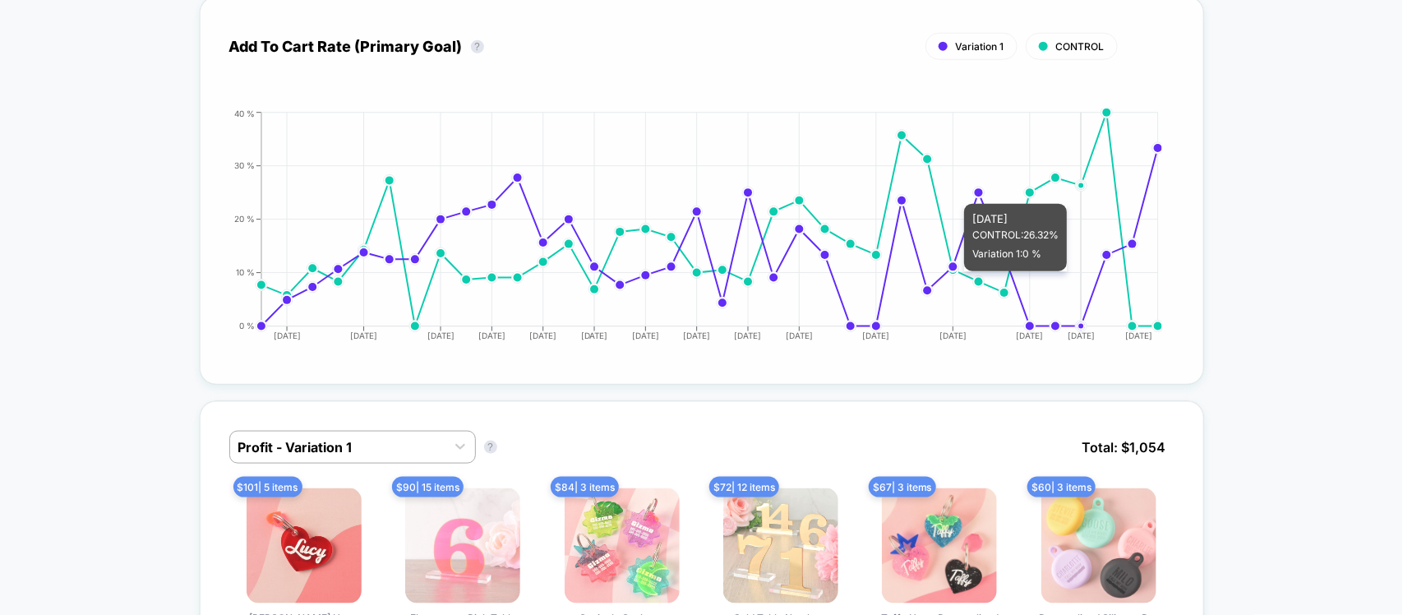
drag, startPoint x: 1082, startPoint y: 187, endPoint x: 1055, endPoint y: 196, distance: 28.6
click at [1082, 190] on line at bounding box center [1082, 220] width 0 height 214
drag, startPoint x: 1050, startPoint y: 190, endPoint x: 1019, endPoint y: 207, distance: 35.0
click at [1048, 191] on icon "[DATE] [DATE] [DATE] [DATE] [DATE] [DATE] [DATE] [DATE] [DATE] [DATE] [DATE] [D…" at bounding box center [685, 231] width 954 height 247
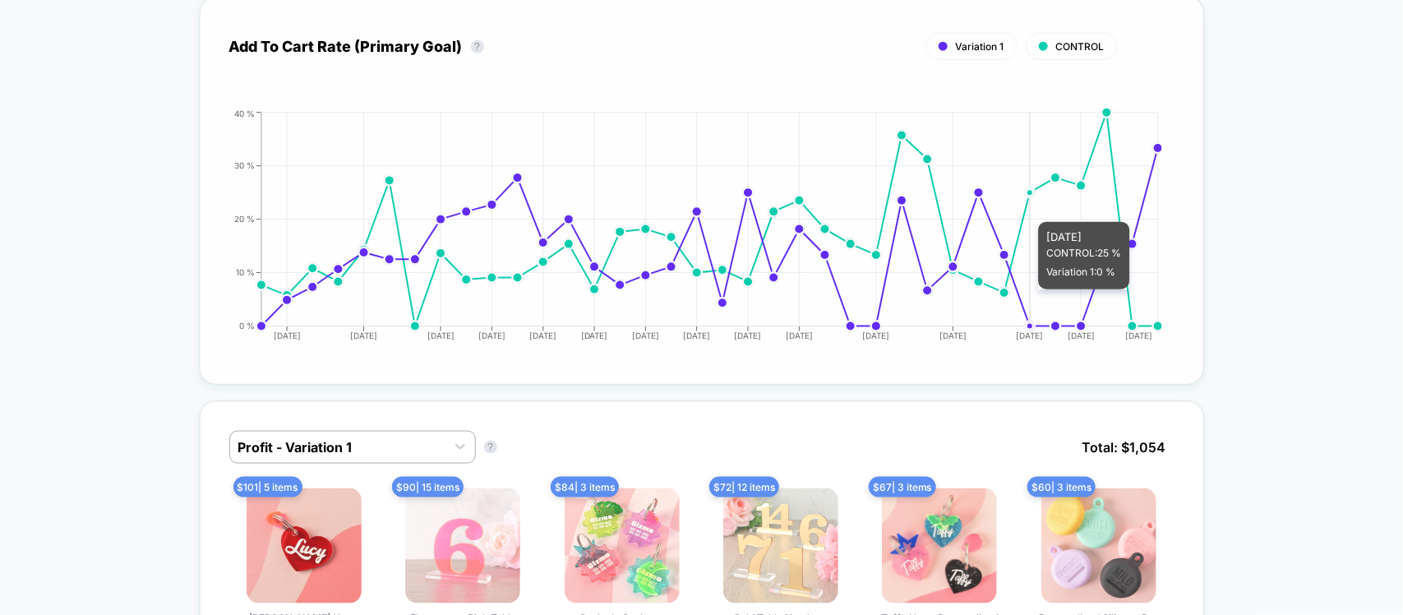
click at [1019, 207] on icon "[DATE] [DATE] [DATE] [DATE] [DATE] [DATE] [DATE] [DATE] [DATE] [DATE] [DATE] [D…" at bounding box center [685, 231] width 954 height 247
click at [1009, 292] on icon "[DATE] [DATE] [DATE] [DATE] [DATE] [DATE] [DATE] [DATE] [DATE] [DATE] [DATE] [D…" at bounding box center [685, 231] width 954 height 247
click at [974, 289] on icon "[DATE] [DATE] [DATE] [DATE] [DATE] [DATE] [DATE] [DATE] [DATE] [DATE] [DATE] [D…" at bounding box center [685, 231] width 954 height 247
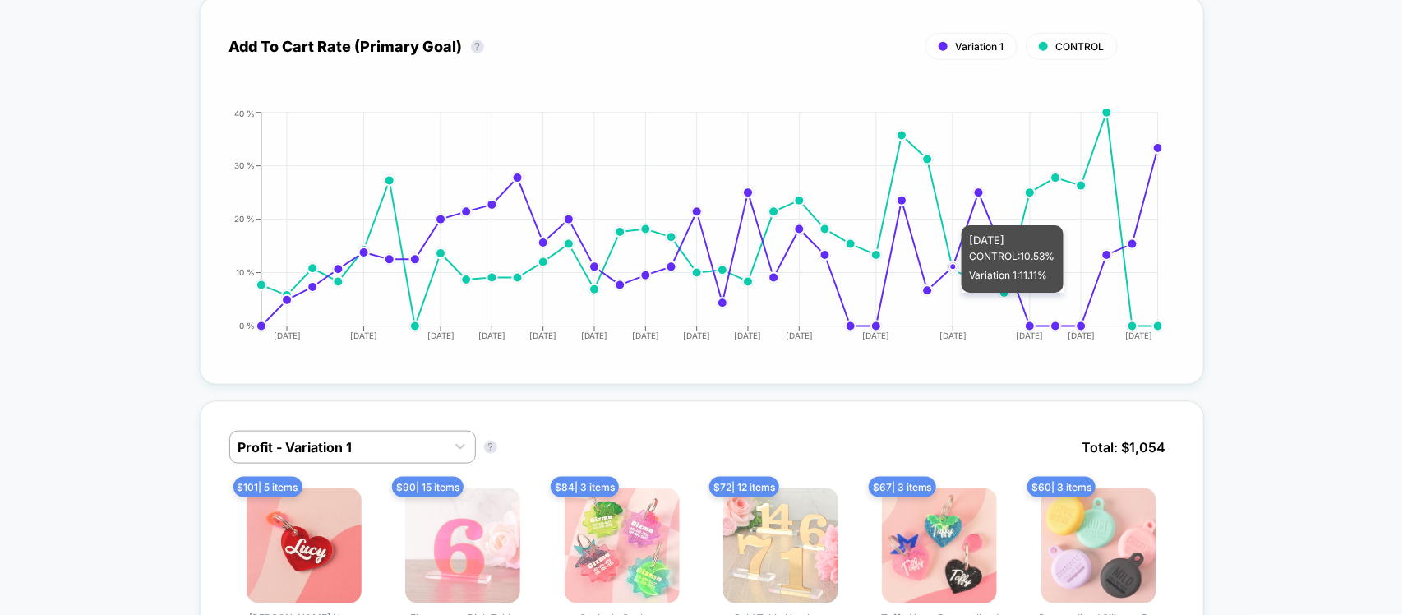
click at [946, 293] on icon "[DATE] [DATE] [DATE] [DATE] [DATE] [DATE] [DATE] [DATE] [DATE] [DATE] [DATE] [D…" at bounding box center [685, 231] width 954 height 247
click at [937, 294] on icon "[DATE] [DATE] [DATE] [DATE] [DATE] [DATE] [DATE] [DATE] [DATE] [DATE] [DATE] [D…" at bounding box center [685, 231] width 954 height 247
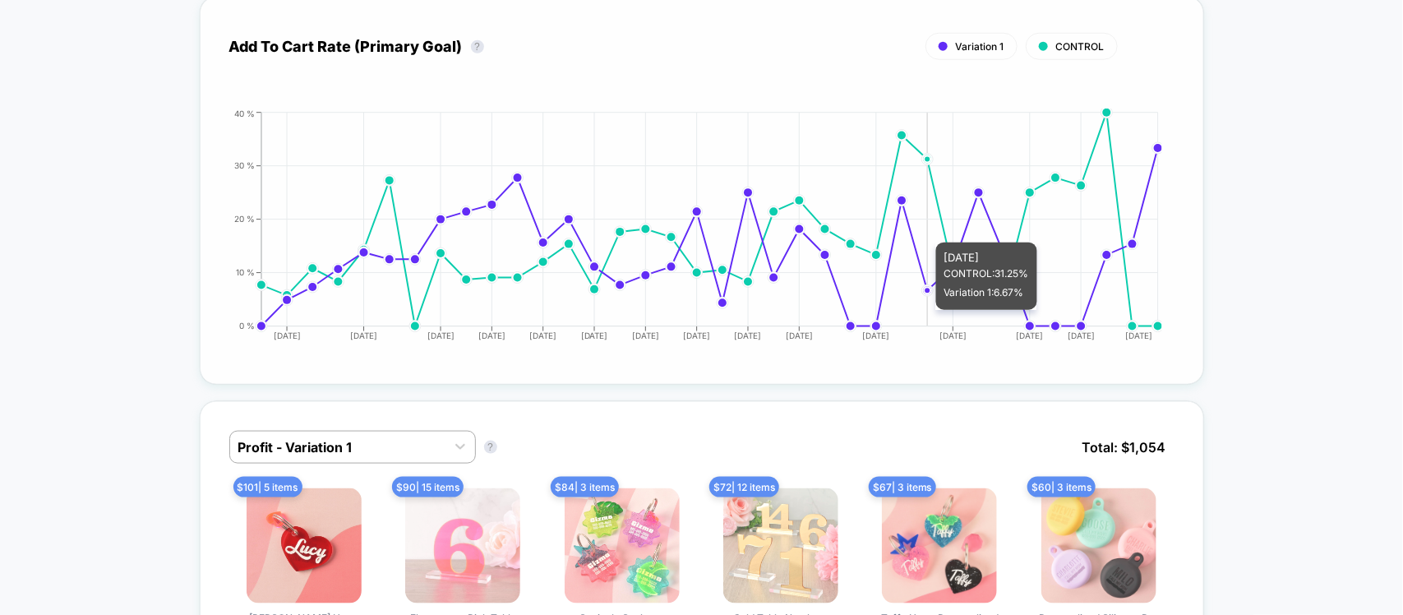
click at [939, 228] on icon "[DATE] [DATE] [DATE] [DATE] [DATE] [DATE] [DATE] [DATE] [DATE] [DATE] [DATE] [D…" at bounding box center [685, 231] width 954 height 247
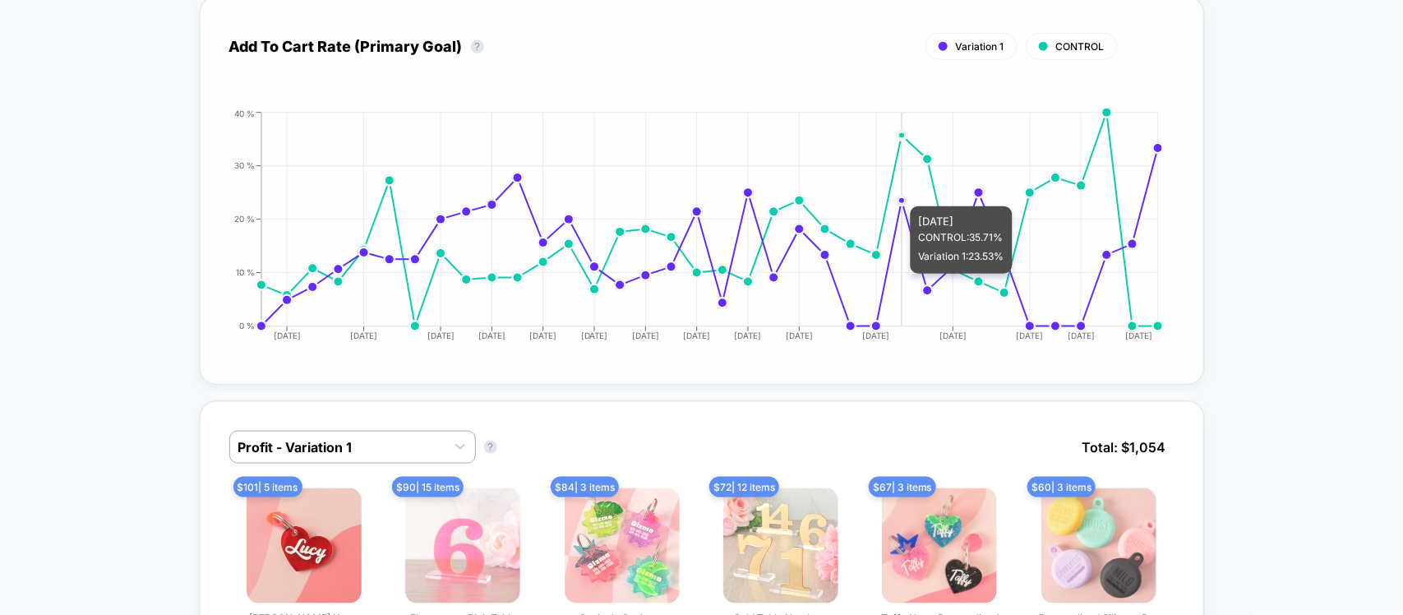
click at [898, 197] on circle at bounding box center [901, 200] width 7 height 7
click at [877, 267] on icon "[DATE] [DATE] [DATE] [DATE] [DATE] [DATE] [DATE] [DATE] [DATE] [DATE] [DATE] [D…" at bounding box center [685, 231] width 954 height 247
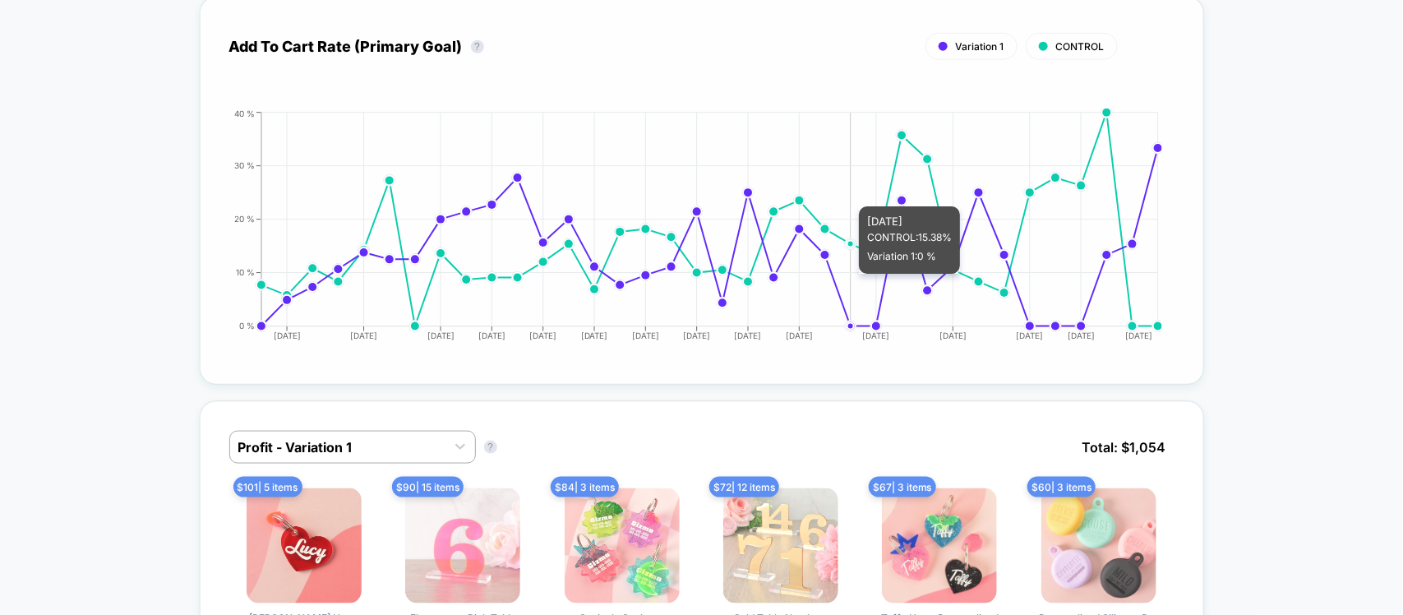
click at [859, 274] on icon "[DATE] [DATE] [DATE] [DATE] [DATE] [DATE] [DATE] [DATE] [DATE] [DATE] [DATE] [D…" at bounding box center [685, 231] width 954 height 247
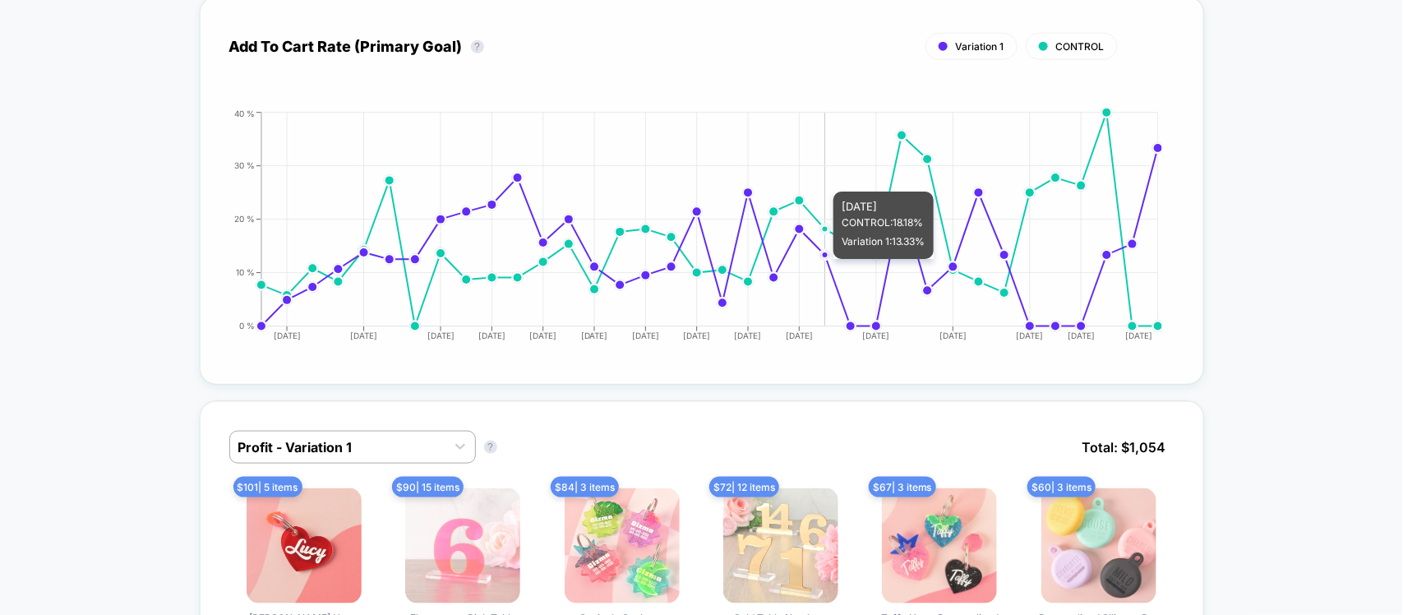
click at [833, 259] on icon "[DATE] [DATE] [DATE] [DATE] [DATE] [DATE] [DATE] [DATE] [DATE] [DATE] [DATE] [D…" at bounding box center [685, 231] width 954 height 247
click at [801, 260] on icon "[DATE] [DATE] [DATE] [DATE] [DATE] [DATE] [DATE] [DATE] [DATE] [DATE] [DATE] [D…" at bounding box center [685, 231] width 954 height 247
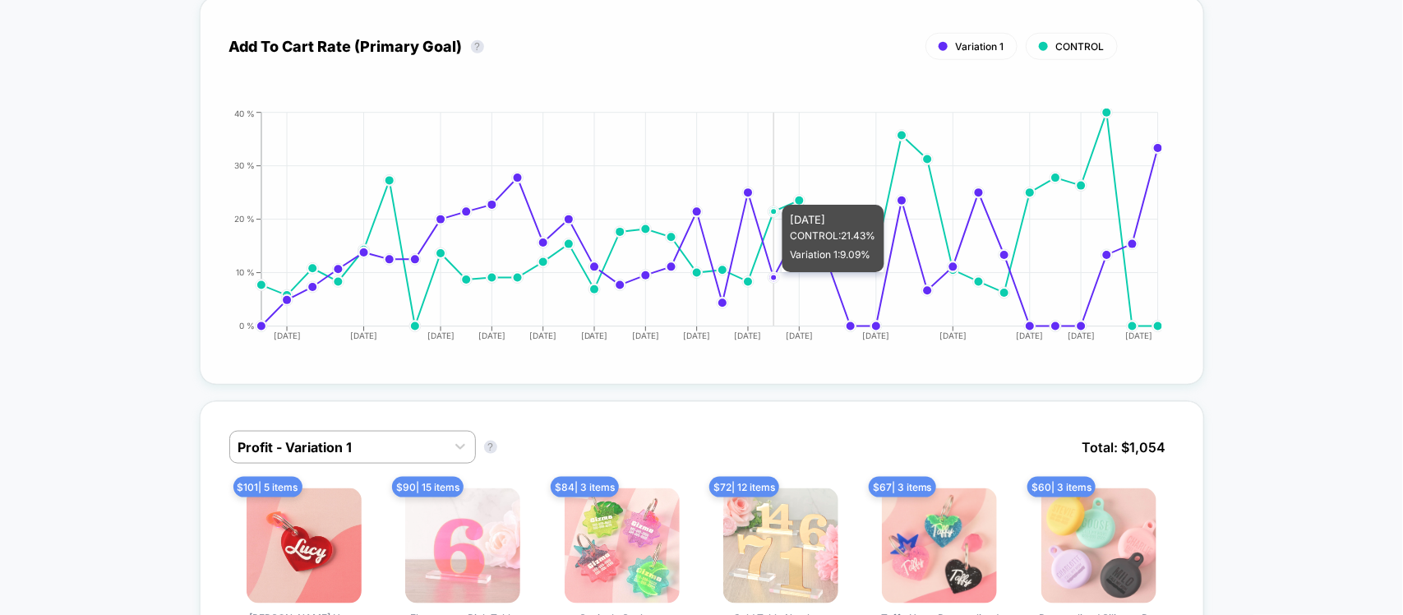
click at [773, 274] on circle at bounding box center [773, 277] width 7 height 7
click at [749, 281] on icon "[DATE] [DATE] [DATE] [DATE] [DATE] [DATE] [DATE] [DATE] [DATE] [DATE] [DATE] [D…" at bounding box center [685, 231] width 954 height 247
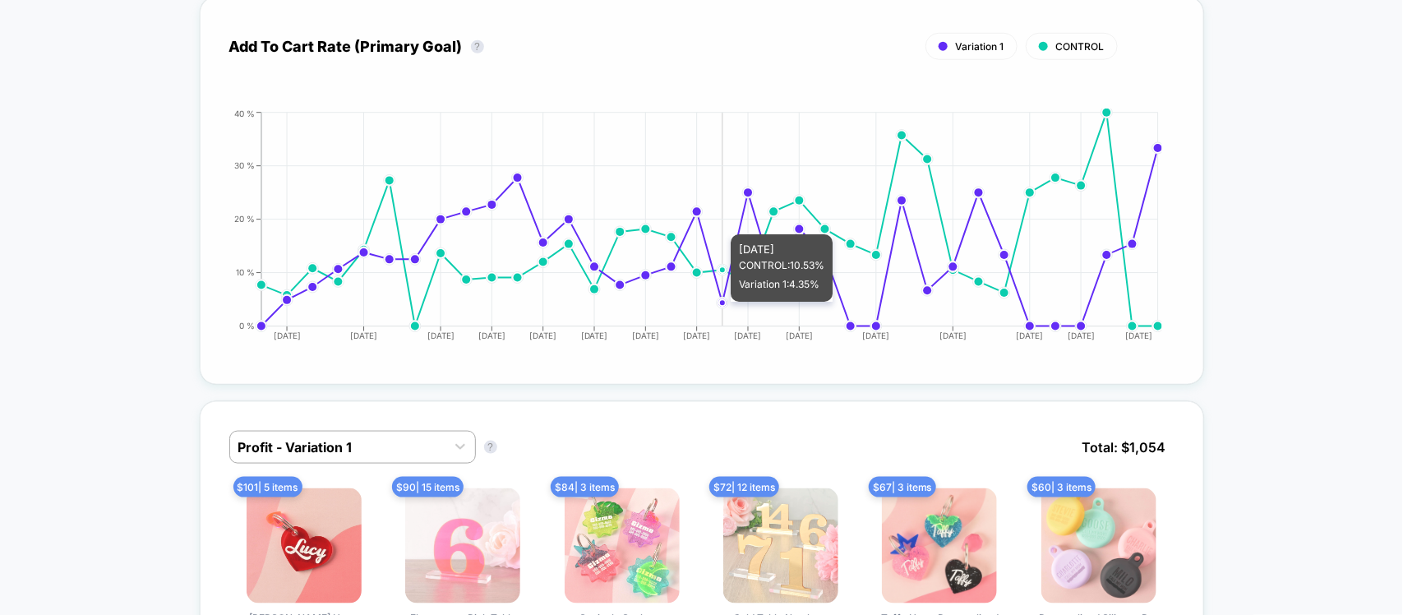
click at [711, 302] on icon "[DATE] [DATE] [DATE] [DATE] [DATE] [DATE] [DATE] [DATE] [DATE] [DATE] [DATE] [D…" at bounding box center [685, 231] width 954 height 247
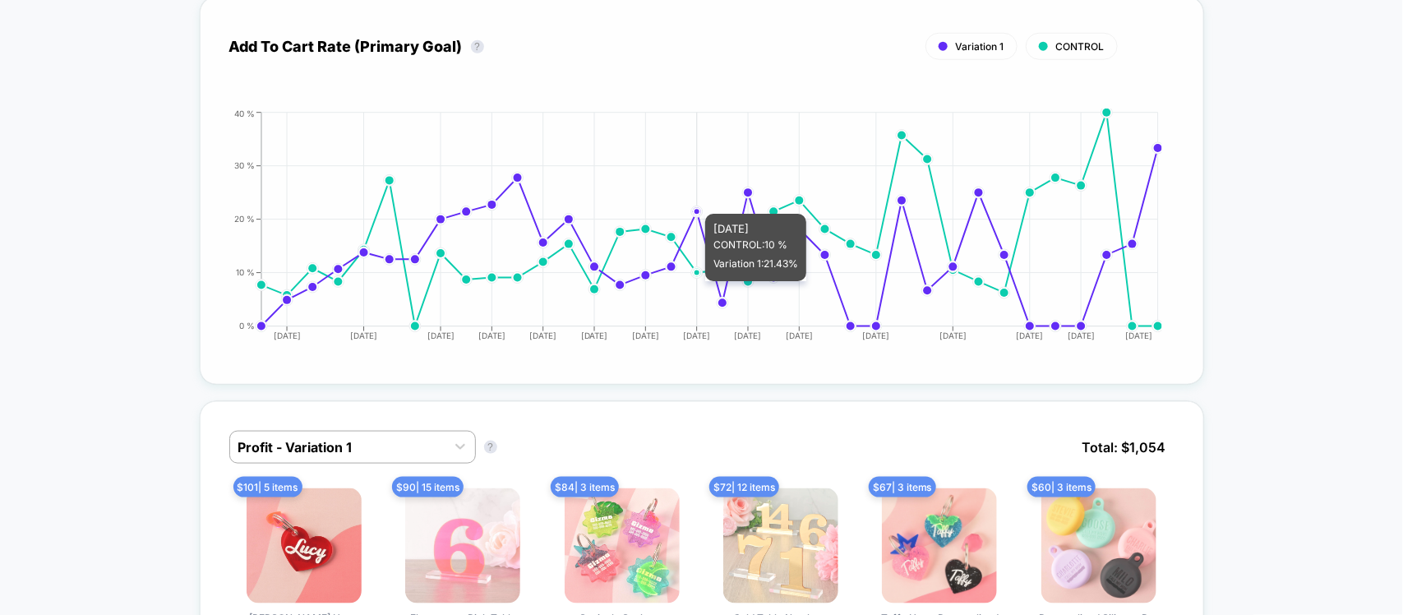
click at [696, 281] on icon "[DATE] [DATE] [DATE] [DATE] [DATE] [DATE] [DATE] [DATE] [DATE] [DATE] [DATE] [D…" at bounding box center [685, 231] width 954 height 247
click at [662, 268] on icon "[DATE] [DATE] [DATE] [DATE] [DATE] [DATE] [DATE] [DATE] [DATE] [DATE] [DATE] [D…" at bounding box center [685, 231] width 954 height 247
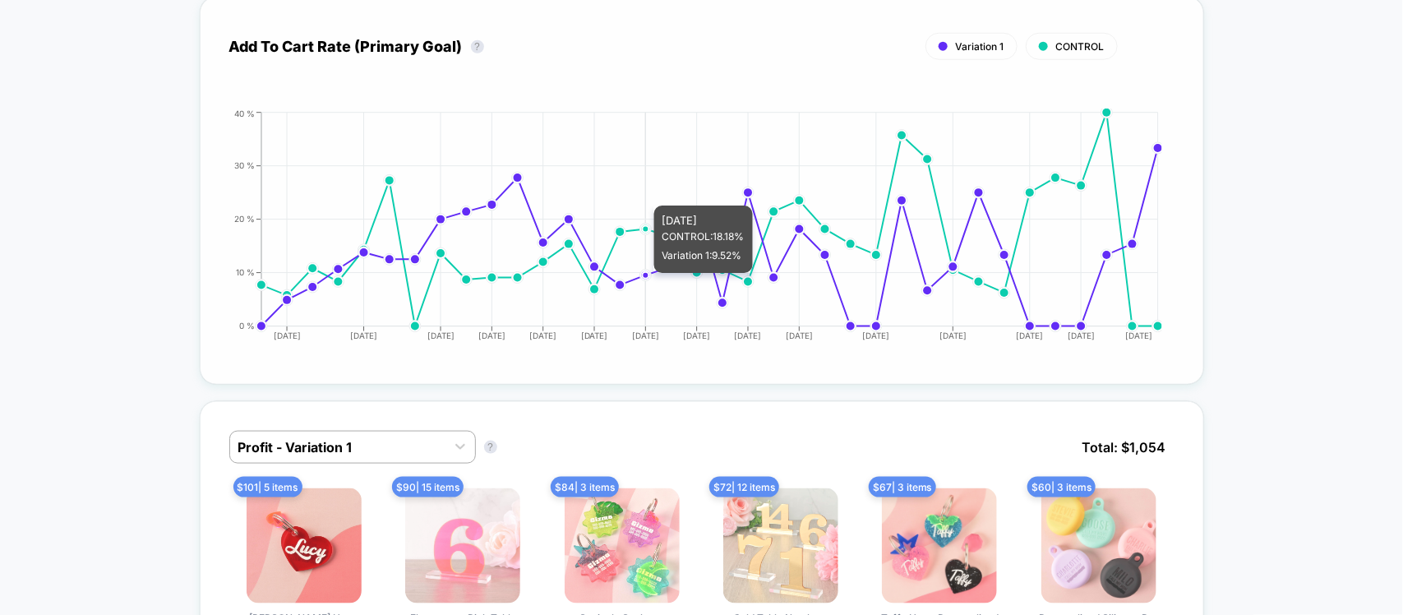
click at [650, 274] on icon "[DATE] [DATE] [DATE] [DATE] [DATE] [DATE] [DATE] [DATE] [DATE] [DATE] [DATE] [D…" at bounding box center [685, 231] width 954 height 247
click at [622, 285] on icon "[DATE] [DATE] [DATE] [DATE] [DATE] [DATE] [DATE] [DATE] [DATE] [DATE] [DATE] [D…" at bounding box center [685, 231] width 954 height 247
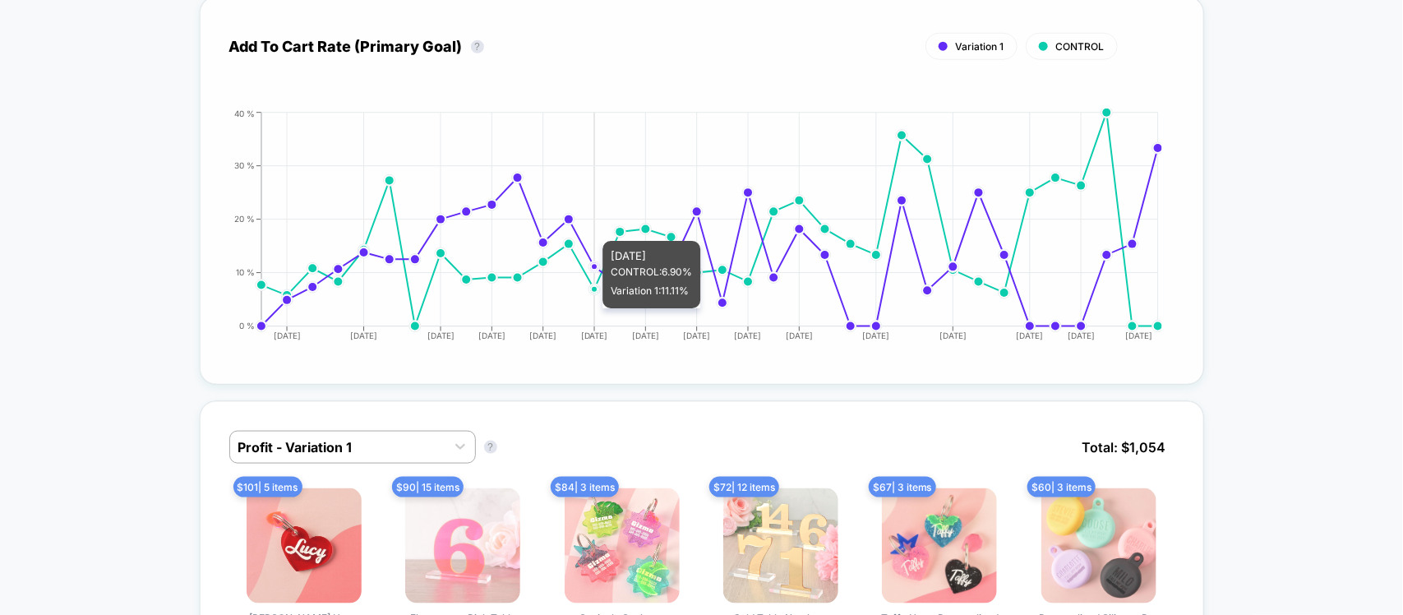
click at [593, 308] on icon "[DATE] [DATE] [DATE] [DATE] [DATE] [DATE] [DATE] [DATE] [DATE] [DATE] [DATE] [D…" at bounding box center [685, 231] width 954 height 247
click at [582, 289] on icon "[DATE] [DATE] [DATE] [DATE] [DATE] [DATE] [DATE] [DATE] [DATE] [DATE] [DATE] [D…" at bounding box center [685, 231] width 954 height 247
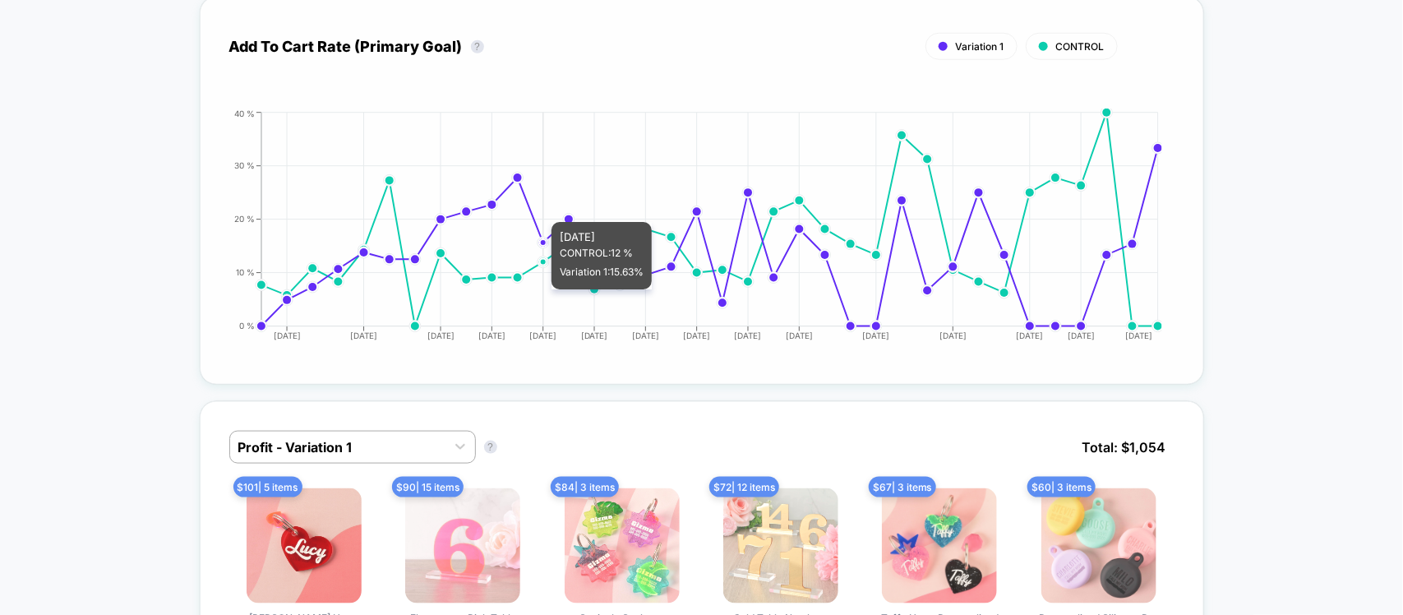
click at [551, 289] on icon "[DATE] [DATE] [DATE] [DATE] [DATE] [DATE] [DATE] [DATE] [DATE] [DATE] [DATE] [D…" at bounding box center [685, 231] width 954 height 247
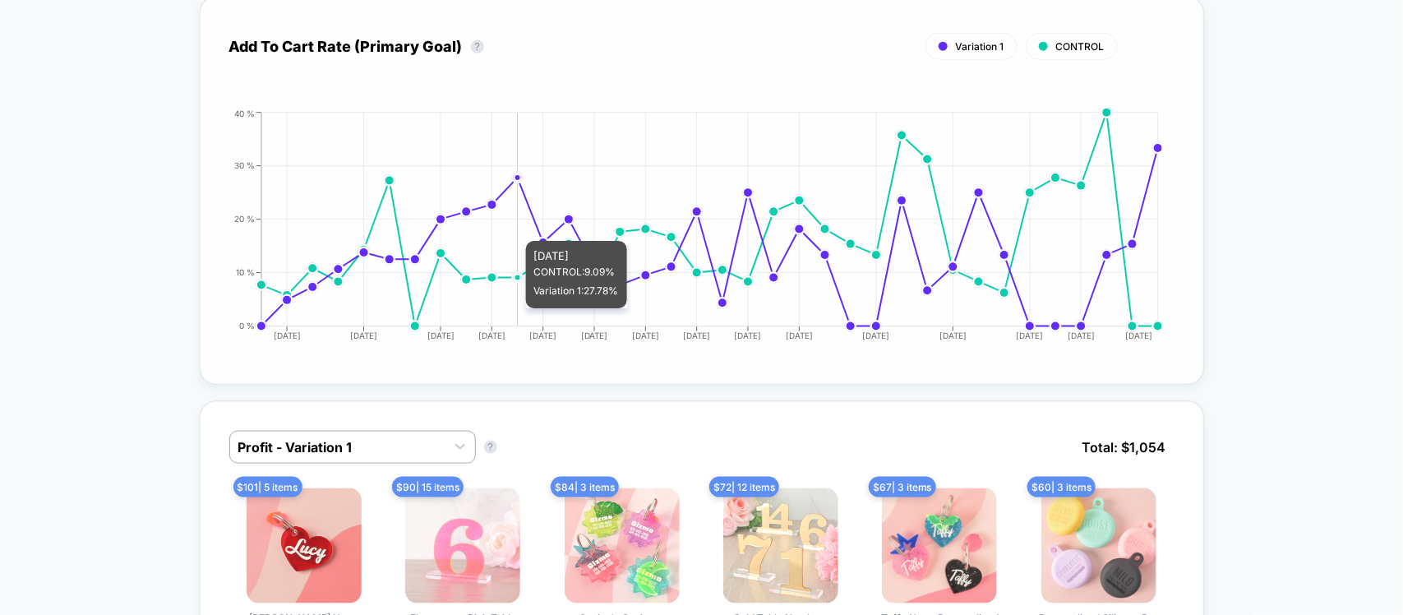
click at [522, 308] on icon "[DATE] [DATE] [DATE] [DATE] [DATE] [DATE] [DATE] [DATE] [DATE] [DATE] [DATE] [D…" at bounding box center [685, 231] width 954 height 247
click at [487, 302] on icon "[DATE] [DATE] [DATE] [DATE] [DATE] [DATE] [DATE] [DATE] [DATE] [DATE] [DATE] [D…" at bounding box center [685, 231] width 954 height 247
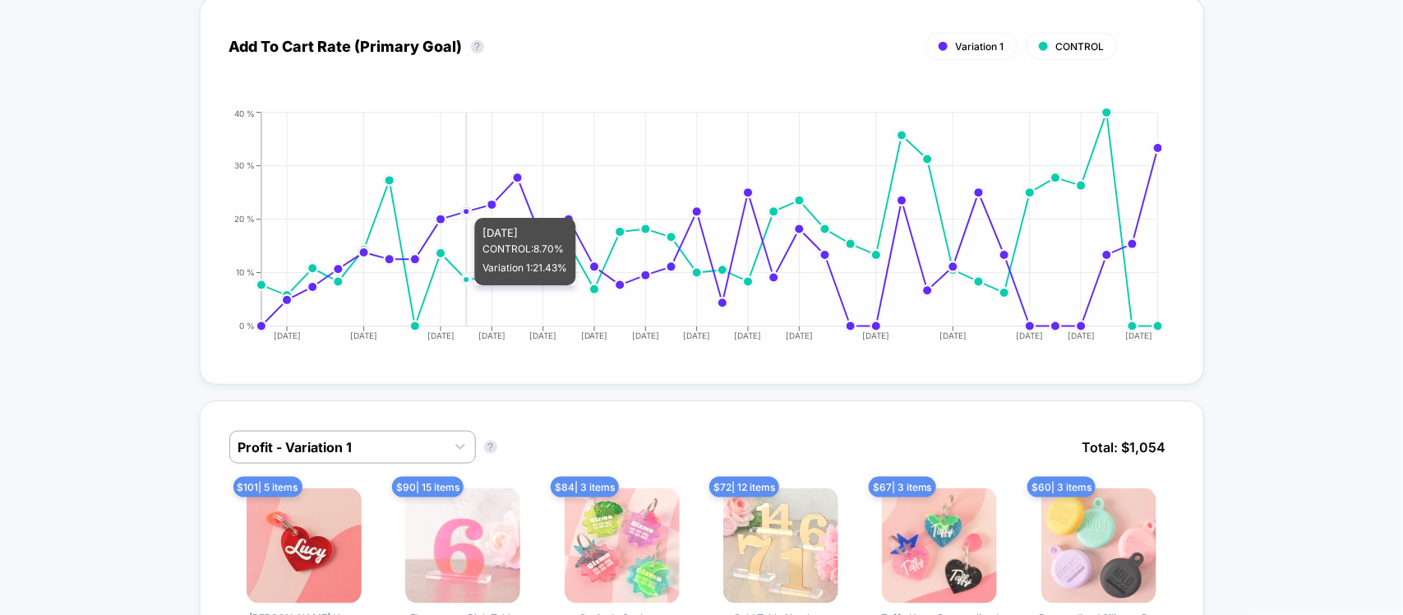
click at [465, 285] on icon "[DATE] [DATE] [DATE] [DATE] [DATE] [DATE] [DATE] [DATE] [DATE] [DATE] [DATE] [D…" at bounding box center [685, 231] width 954 height 247
click at [436, 276] on icon "[DATE] [DATE] [DATE] [DATE] [DATE] [DATE] [DATE] [DATE] [DATE] [DATE] [DATE] [D…" at bounding box center [685, 231] width 954 height 247
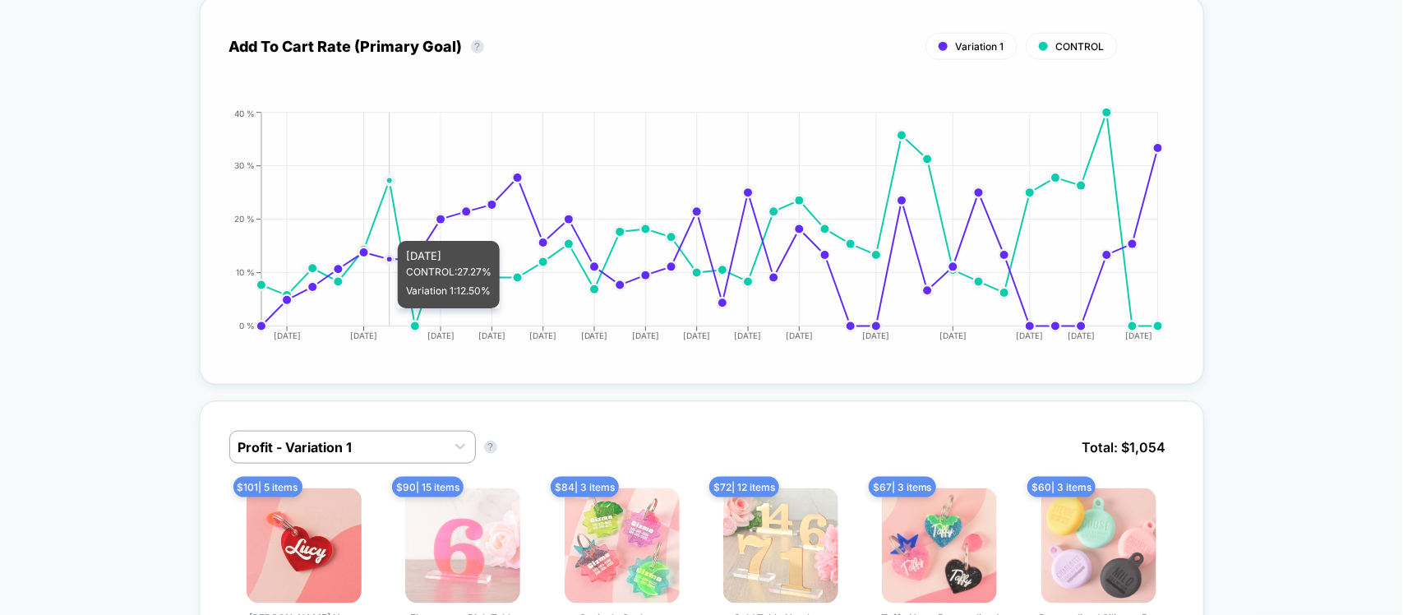
click at [396, 308] on icon "[DATE] [DATE] [DATE] [DATE] [DATE] [DATE] [DATE] [DATE] [DATE] [DATE] [DATE] [D…" at bounding box center [685, 231] width 954 height 247
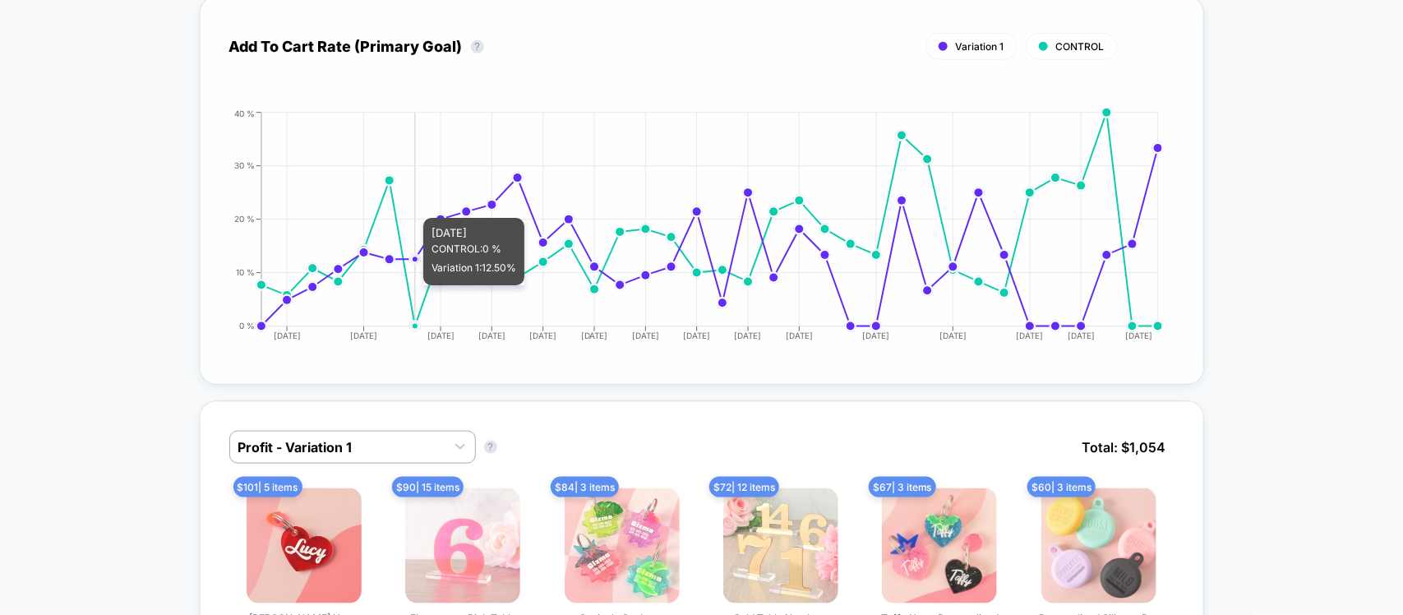
click at [415, 288] on icon "[DATE] [DATE] [DATE] [DATE] [DATE] [DATE] [DATE] [DATE] [DATE] [DATE] [DATE] [D…" at bounding box center [685, 231] width 954 height 247
click at [389, 278] on icon "[DATE] [DATE] [DATE] [DATE] [DATE] [DATE] [DATE] [DATE] [DATE] [DATE] [DATE] [D…" at bounding box center [685, 231] width 954 height 247
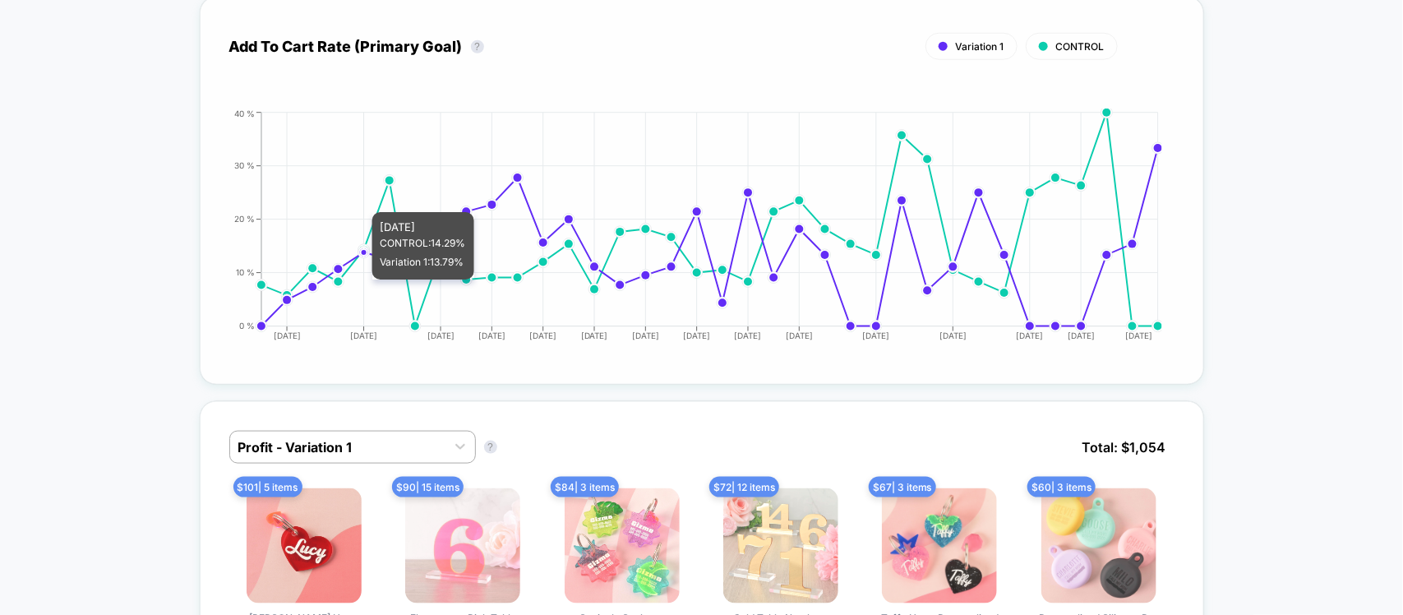
click at [358, 279] on icon "[DATE] [DATE] [DATE] [DATE] [DATE] [DATE] [DATE] [DATE] [DATE] [DATE] [DATE] [D…" at bounding box center [685, 231] width 954 height 247
click at [330, 294] on icon "[DATE] [DATE] [DATE] [DATE] [DATE] [DATE] [DATE] [DATE] [DATE] [DATE] [DATE] [D…" at bounding box center [685, 231] width 954 height 247
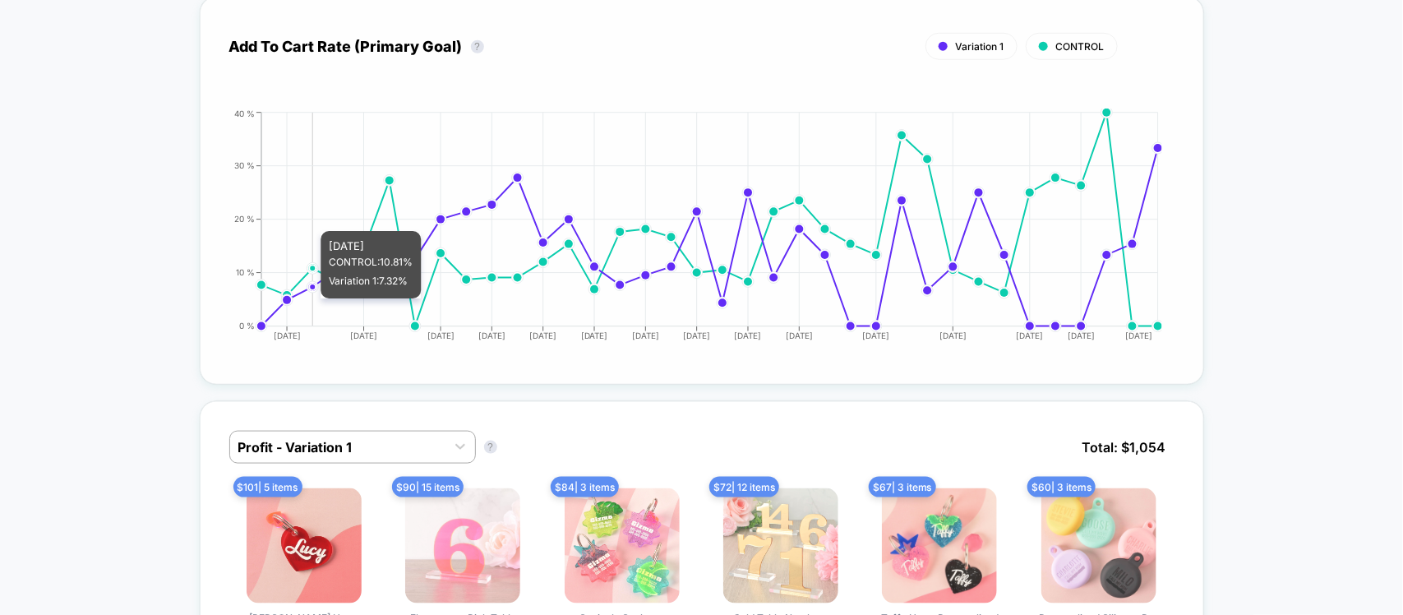
click at [313, 298] on icon "[DATE] [DATE] [DATE] [DATE] [DATE] [DATE] [DATE] [DATE] [DATE] [DATE] [DATE] [D…" at bounding box center [685, 231] width 954 height 247
click at [289, 305] on icon "[DATE] [DATE] [DATE] [DATE] [DATE] [DATE] [DATE] [DATE] [DATE] [DATE] [DATE] [D…" at bounding box center [685, 231] width 954 height 247
click at [260, 322] on circle at bounding box center [261, 326] width 8 height 8
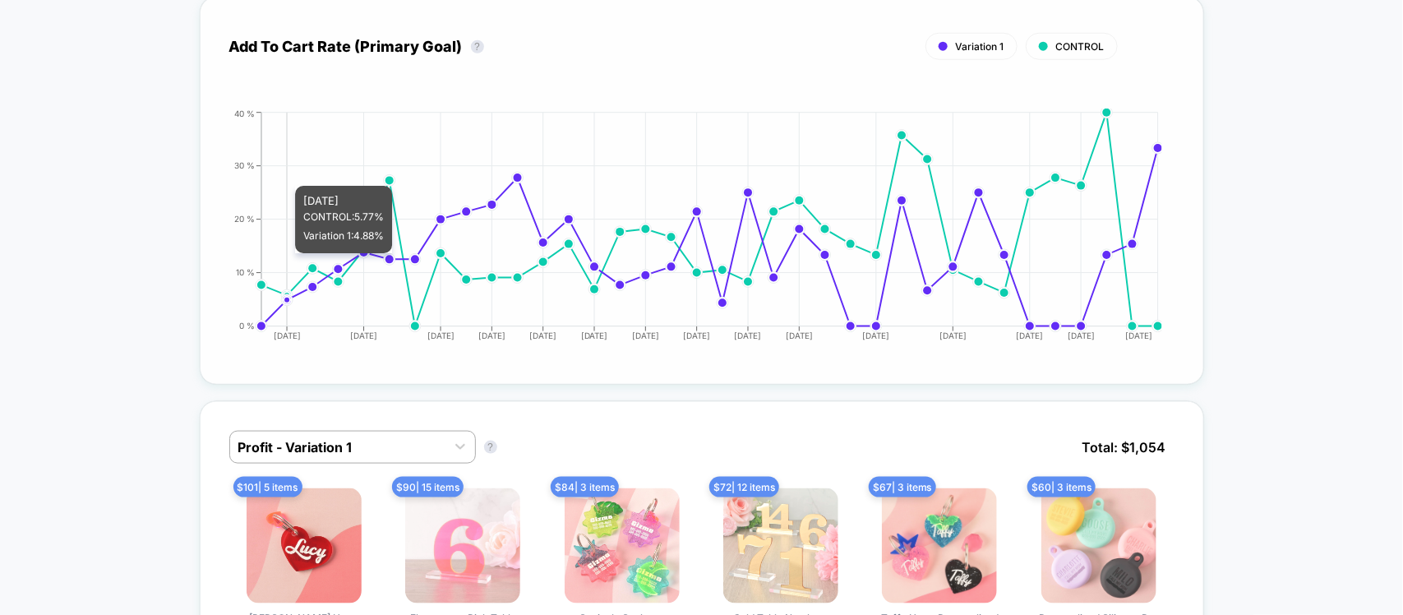
click at [284, 253] on icon "[DATE] [DATE] [DATE] [DATE] [DATE] [DATE] [DATE] [DATE] [DATE] [DATE] [DATE] [D…" at bounding box center [685, 231] width 954 height 247
click at [309, 262] on circle at bounding box center [313, 268] width 12 height 12
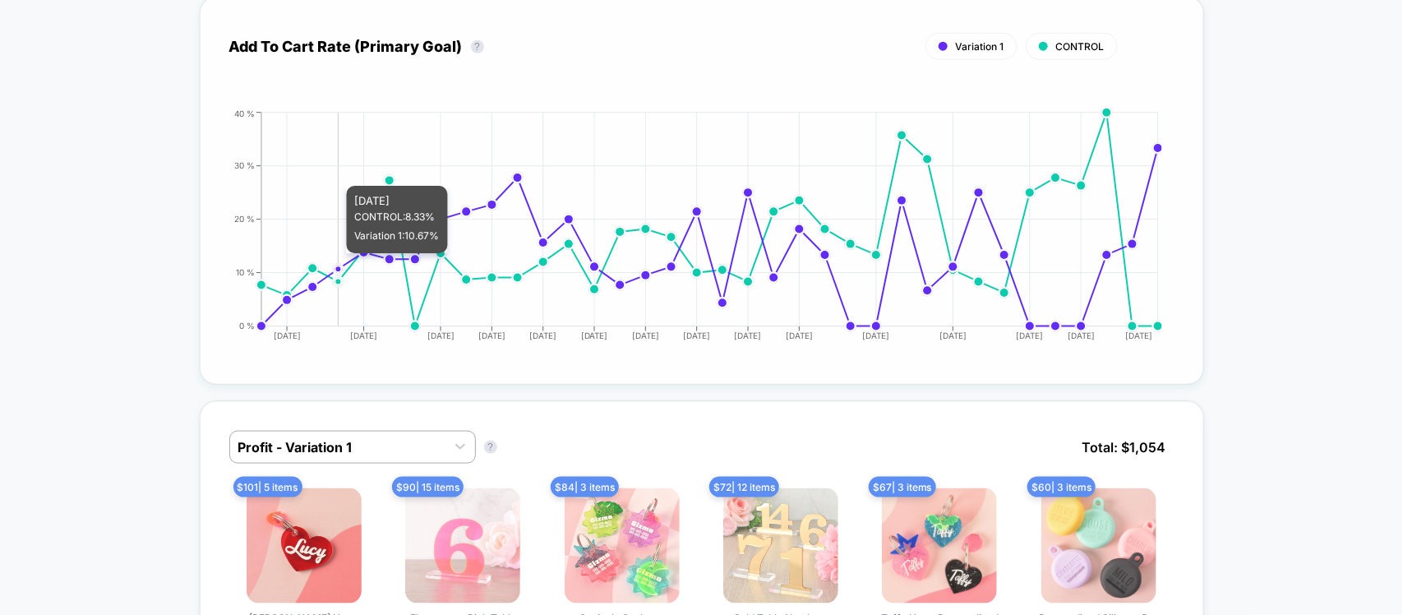
click at [355, 251] on icon "[DATE] [DATE] [DATE] [DATE] [DATE] [DATE] [DATE] [DATE] [DATE] [DATE] [DATE] [D…" at bounding box center [685, 231] width 954 height 247
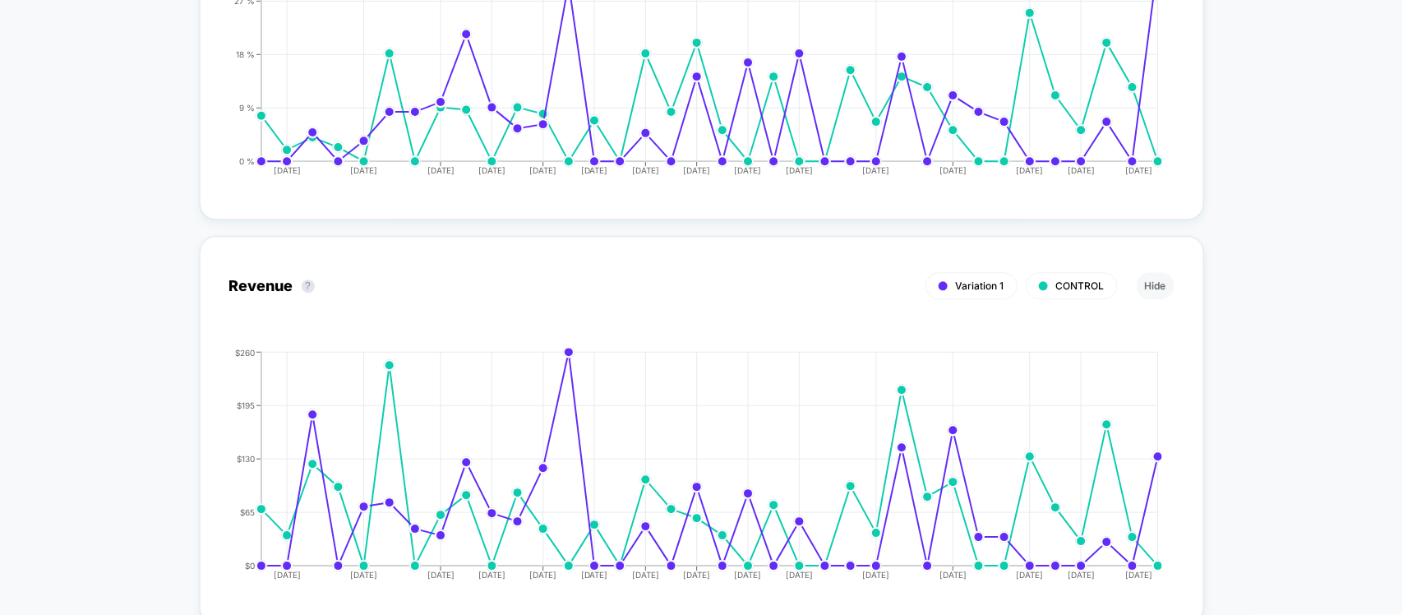
scroll to position [1747, 0]
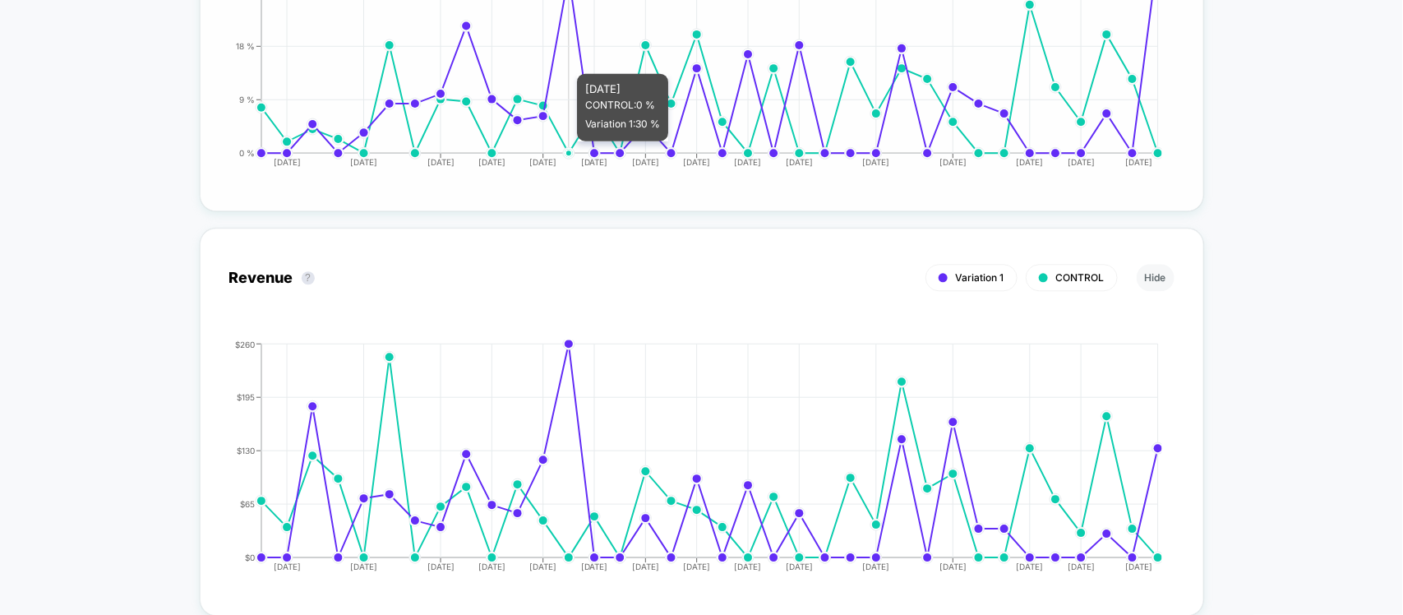
click at [574, 137] on icon "[DATE] [DATE] [DATE] [DATE] [DATE] [DATE] [DATE] [DATE] [DATE] [DATE] [DATE] [D…" at bounding box center [685, 58] width 954 height 247
